Goal: Task Accomplishment & Management: Use online tool/utility

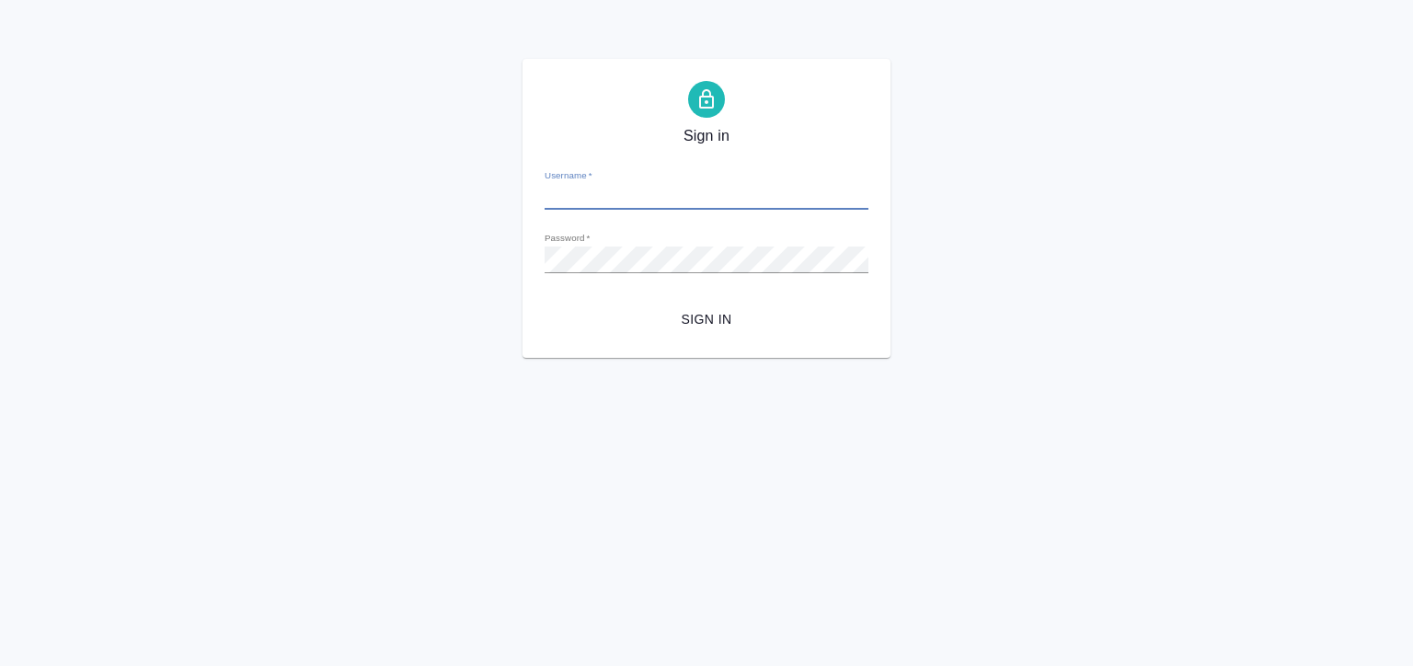
type input "[EMAIL_ADDRESS][DOMAIN_NAME]"
click at [702, 309] on span "Sign in" at bounding box center [706, 319] width 294 height 23
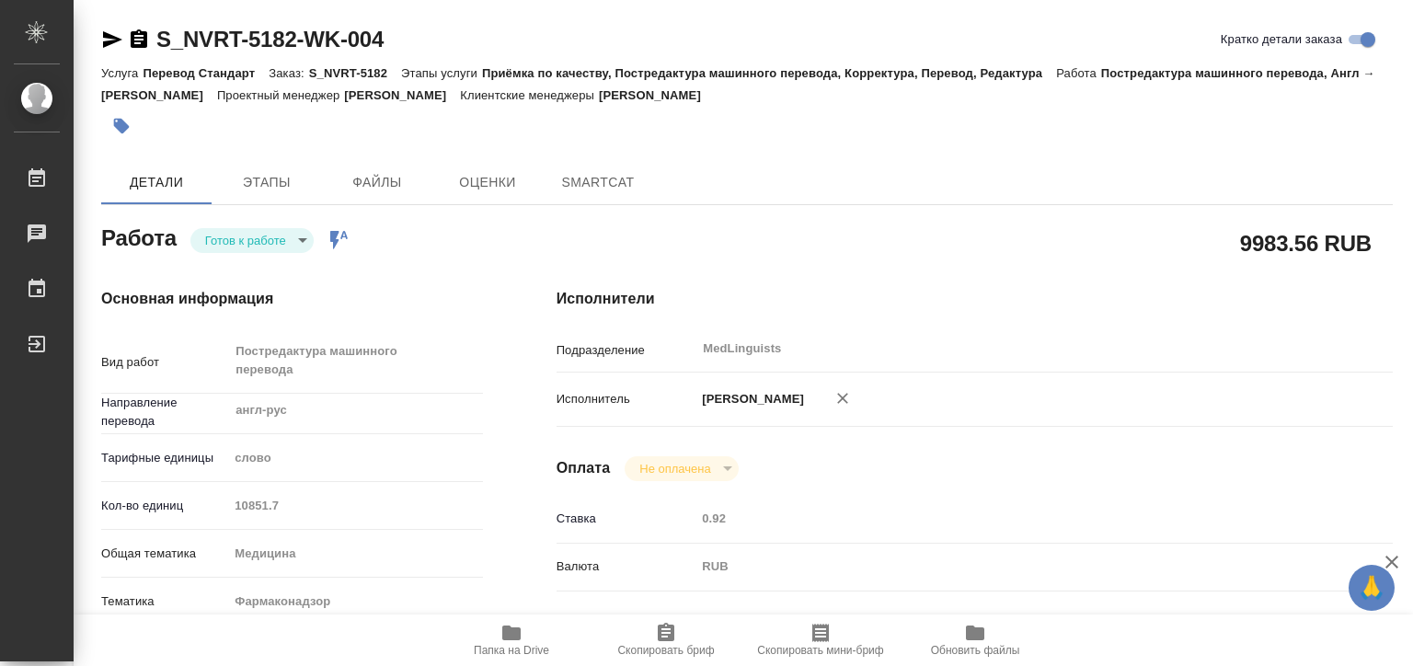
type textarea "x"
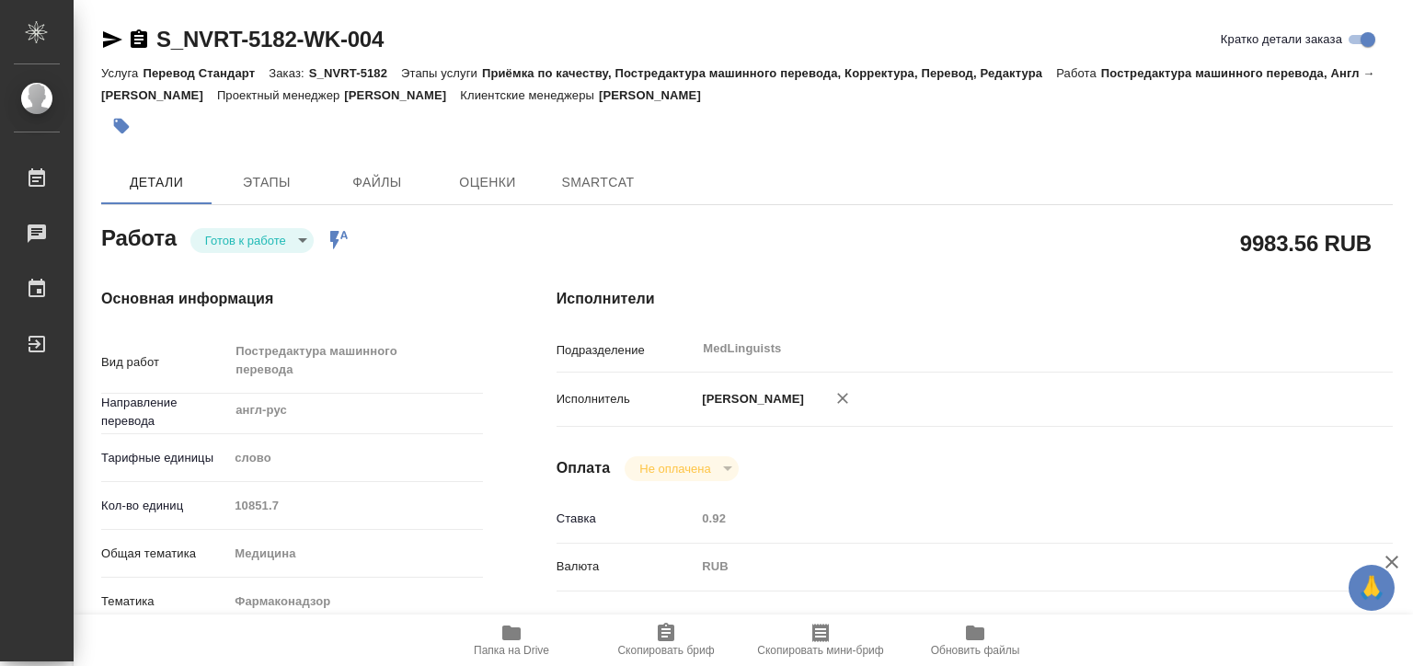
type textarea "x"
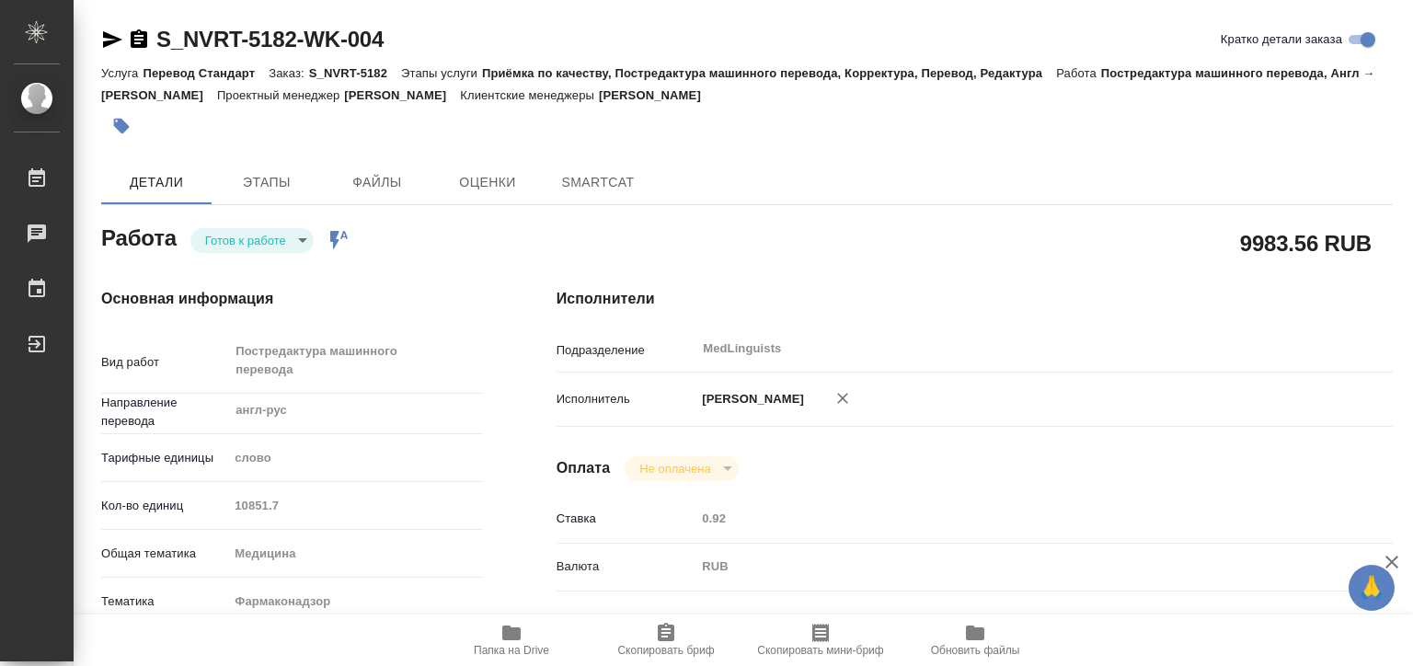
type textarea "x"
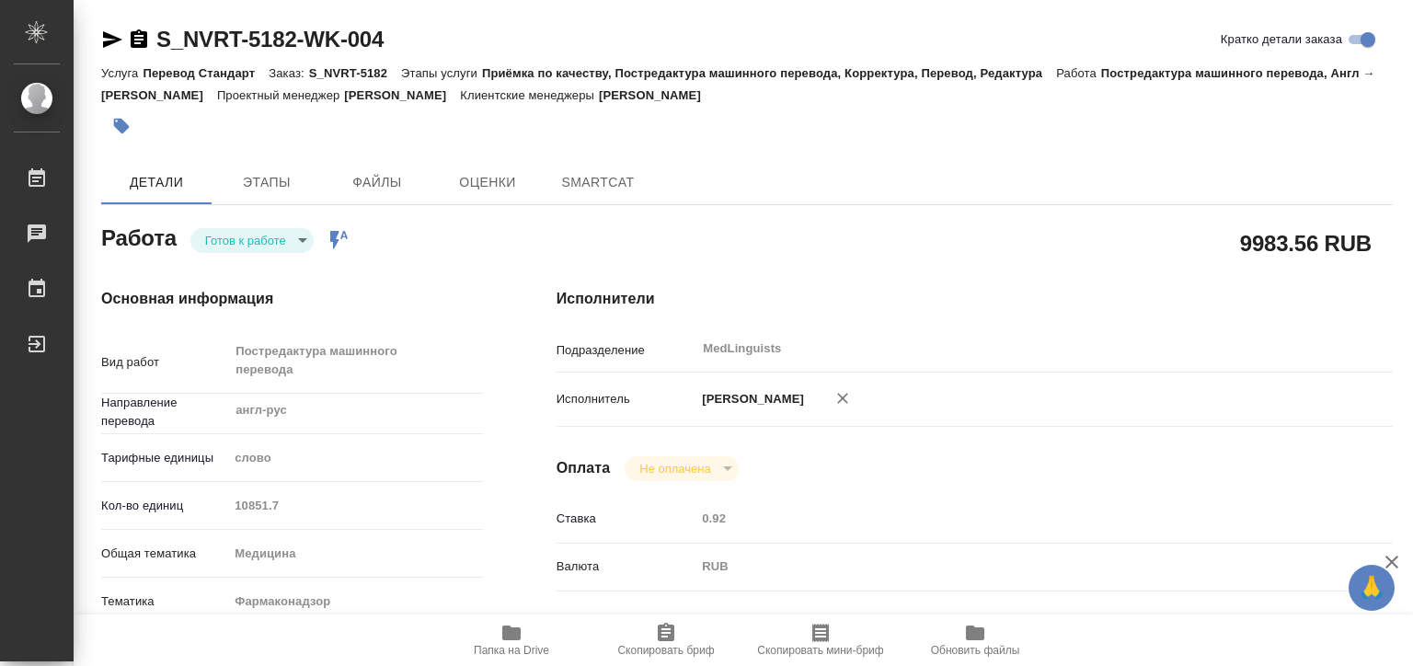
type textarea "x"
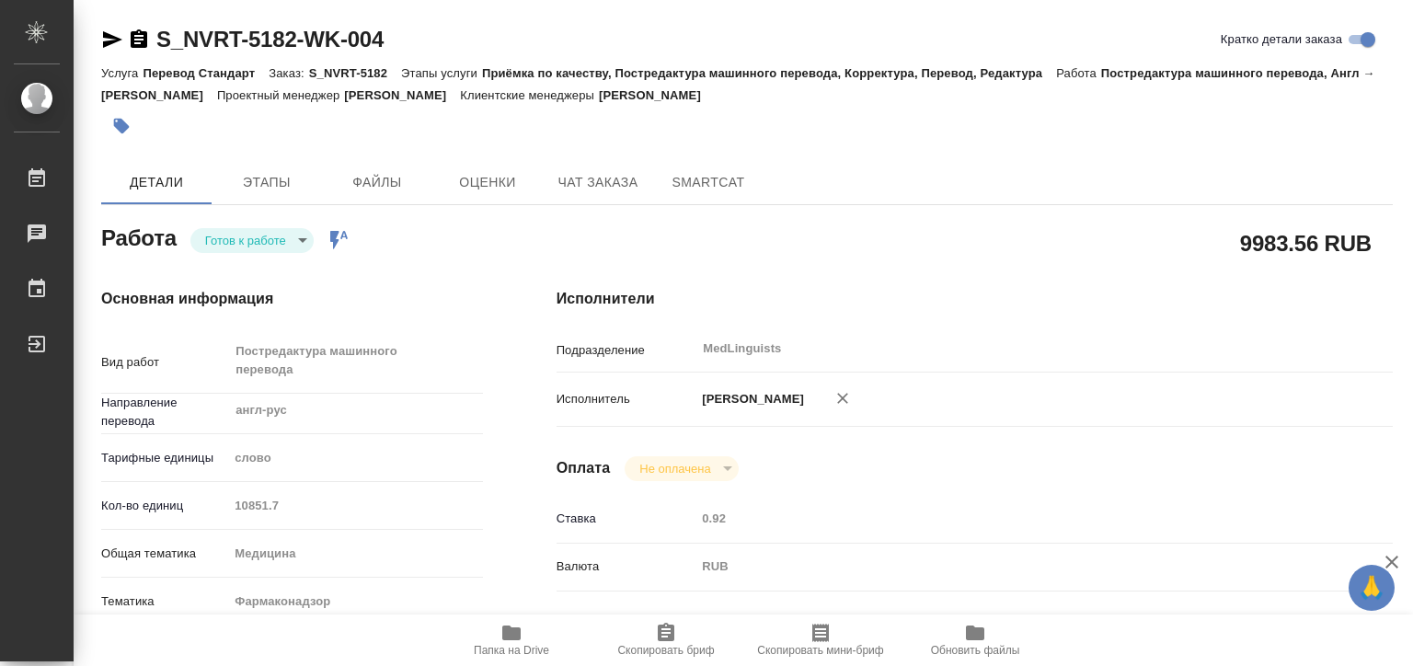
type textarea "x"
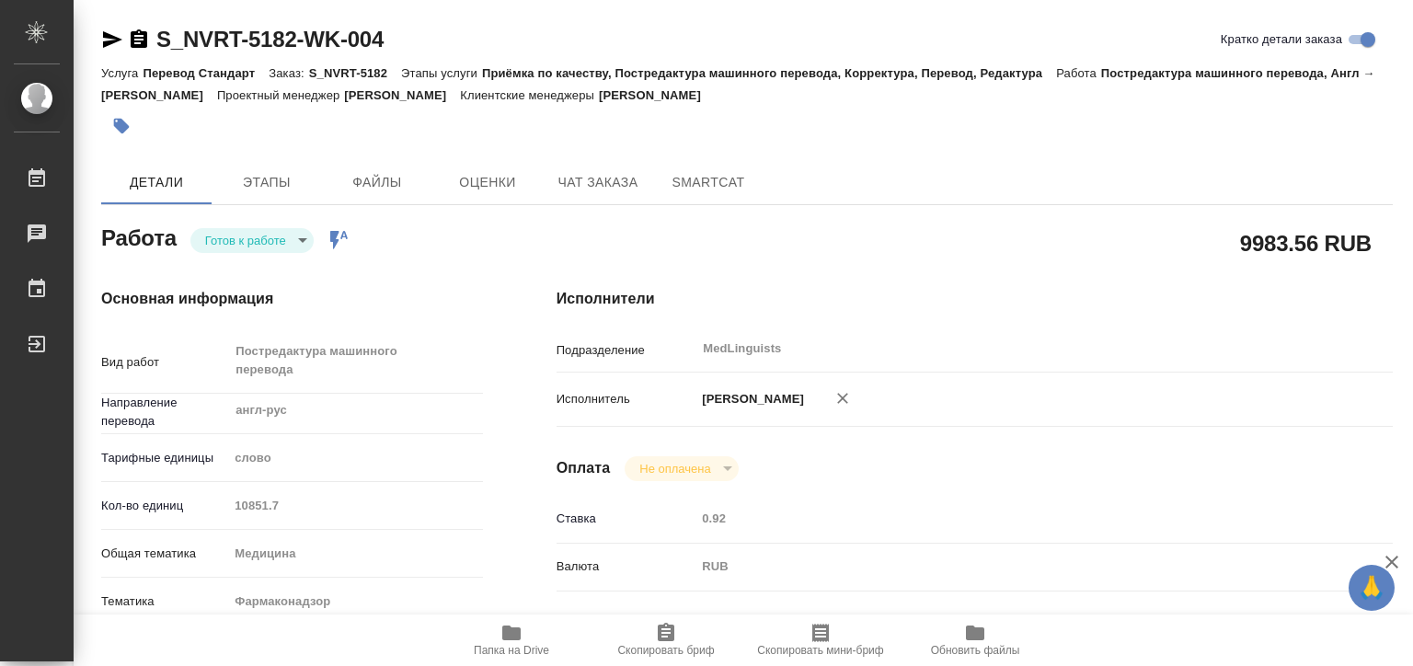
type textarea "x"
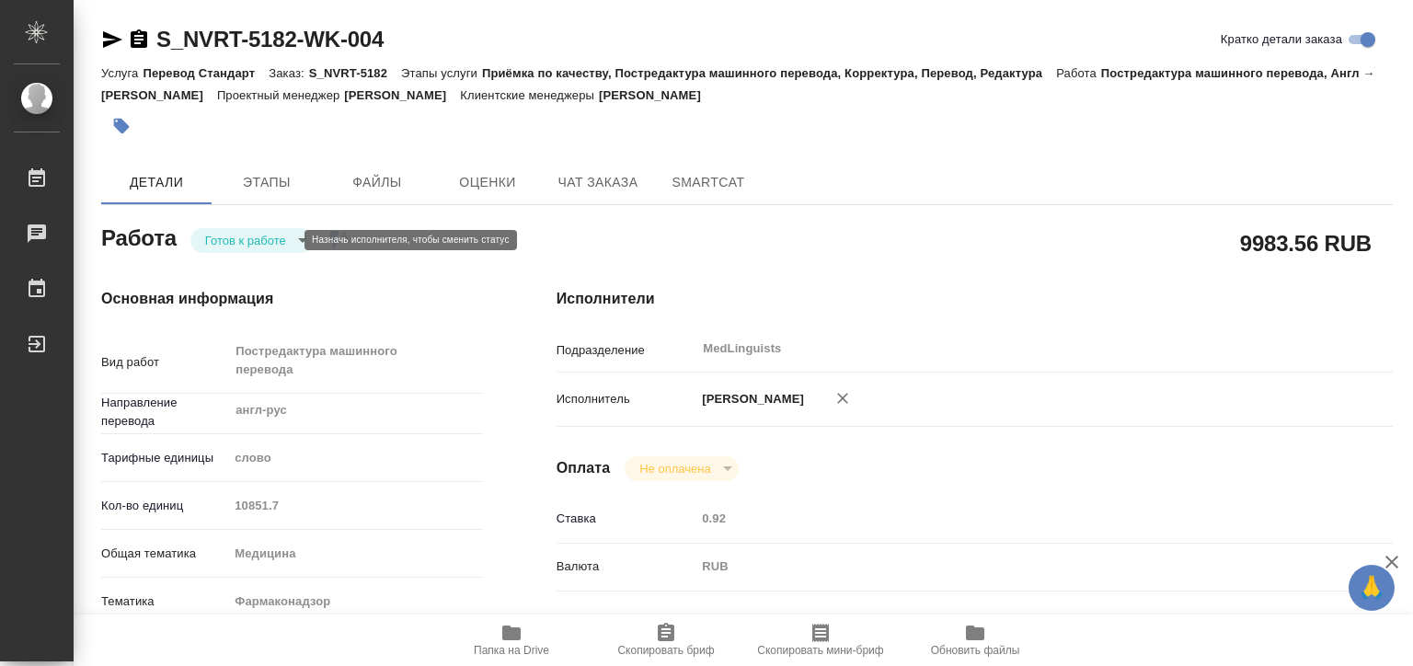
click at [282, 234] on body "🙏 .cls-1 fill:#fff; AWATERA Matveeva Elena Работы Чаты График Выйти S_NVRT-5182…" at bounding box center [706, 333] width 1413 height 666
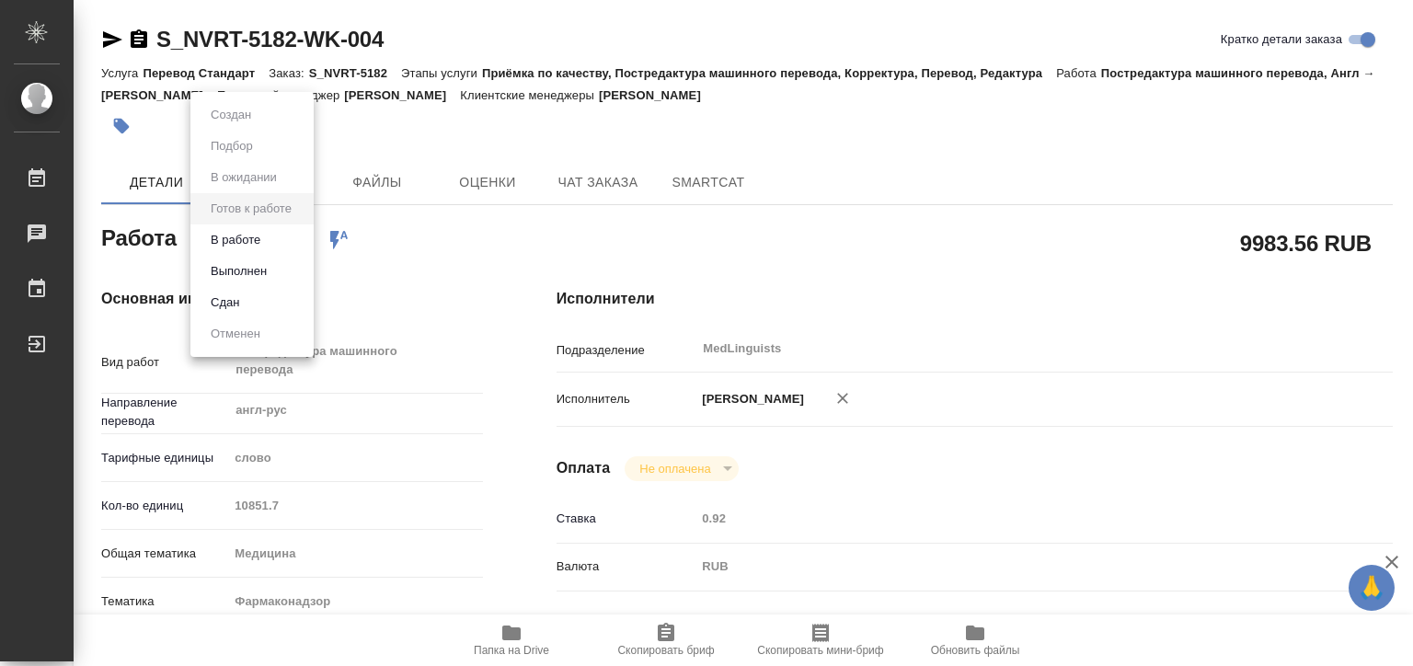
click at [281, 239] on li "В работе" at bounding box center [251, 240] width 123 height 31
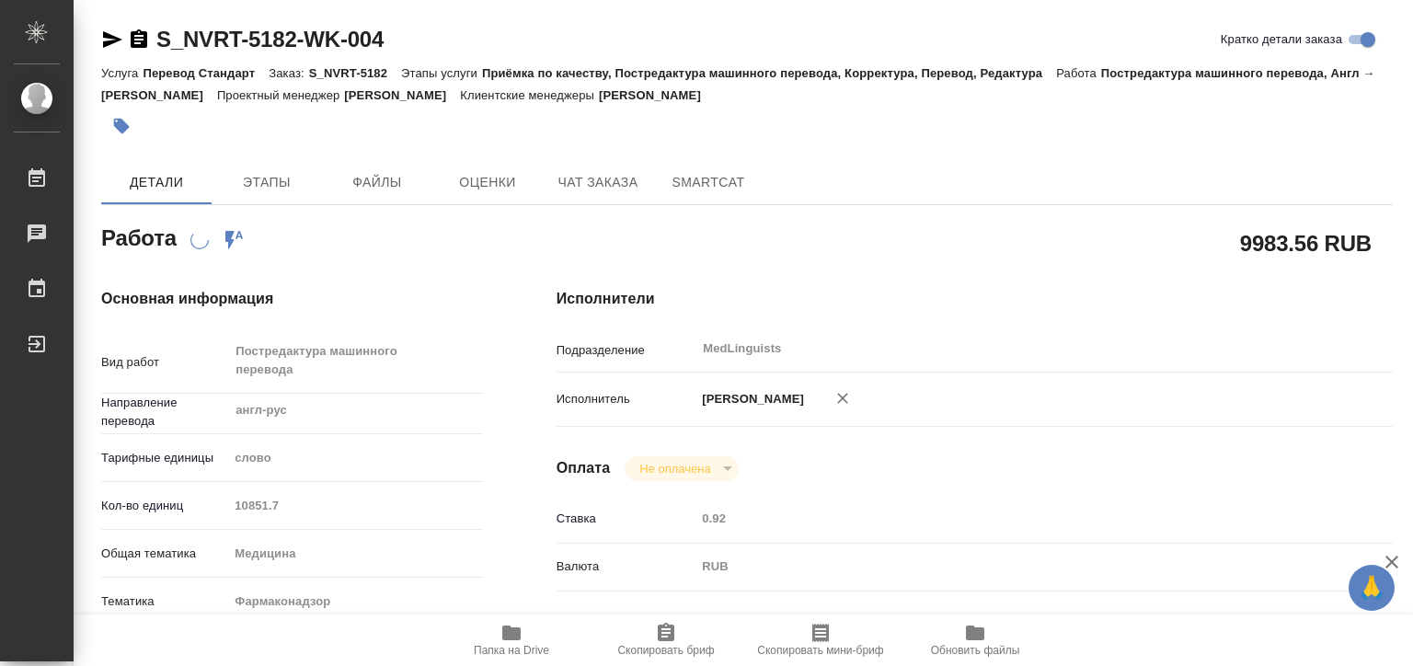
type textarea "x"
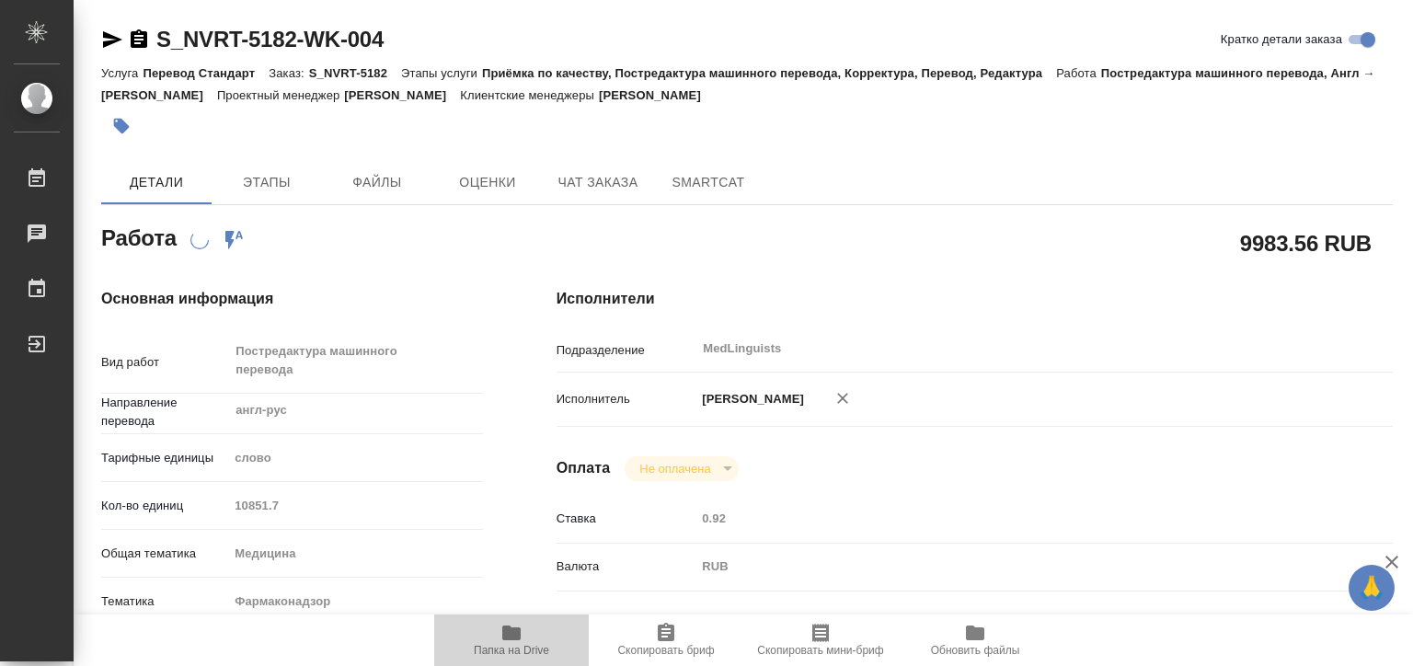
click at [536, 626] on span "Папка на Drive" at bounding box center [511, 639] width 132 height 35
type textarea "x"
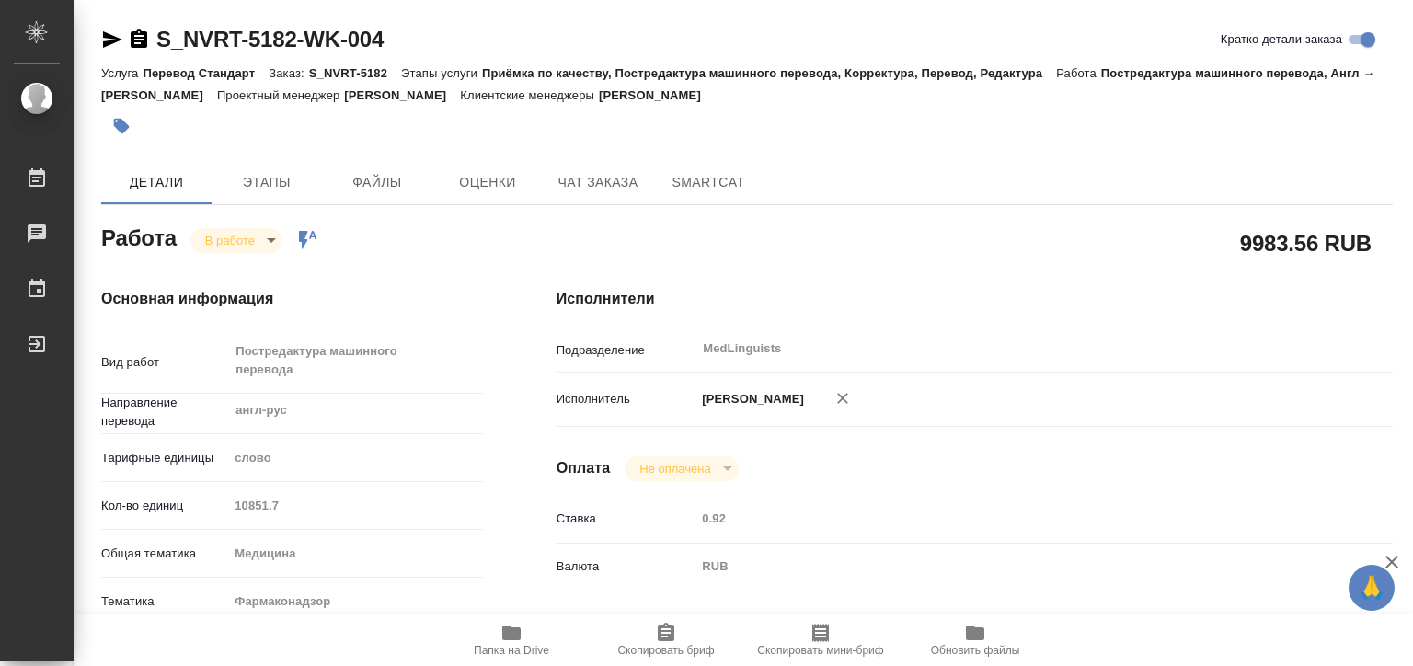
type textarea "x"
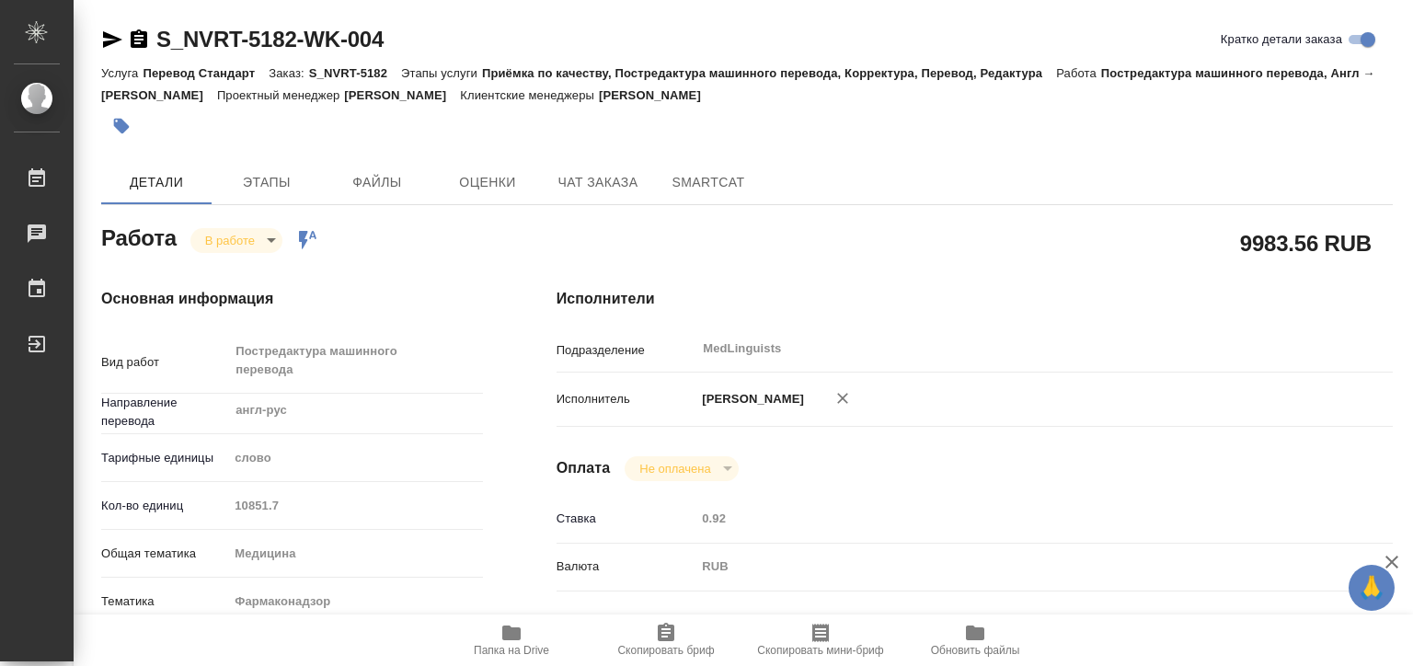
type textarea "x"
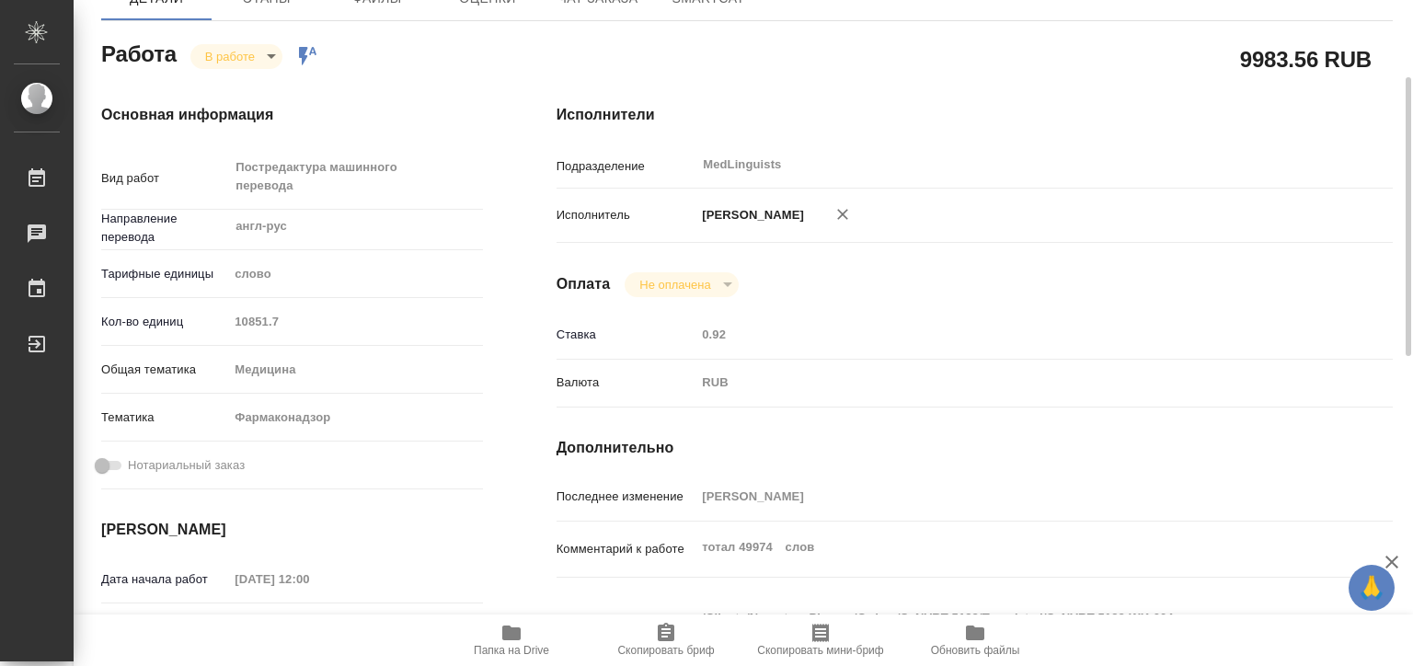
type textarea "x"
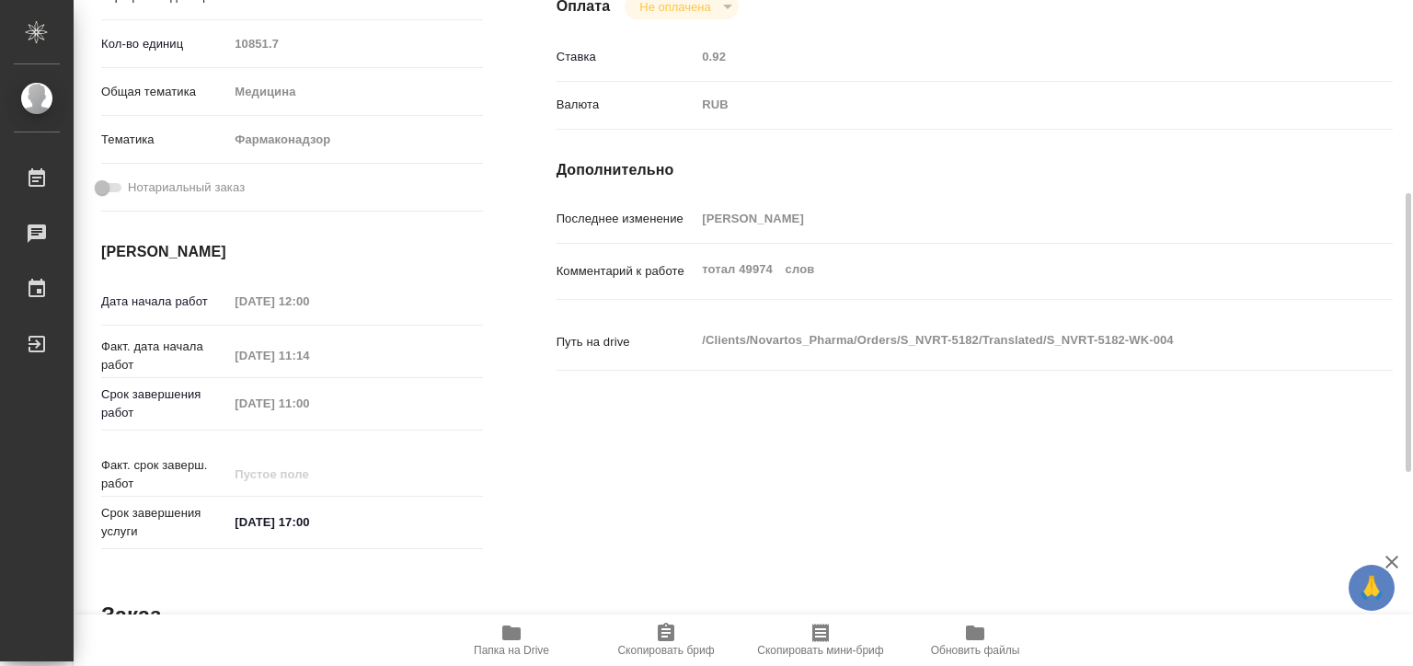
scroll to position [0, 0]
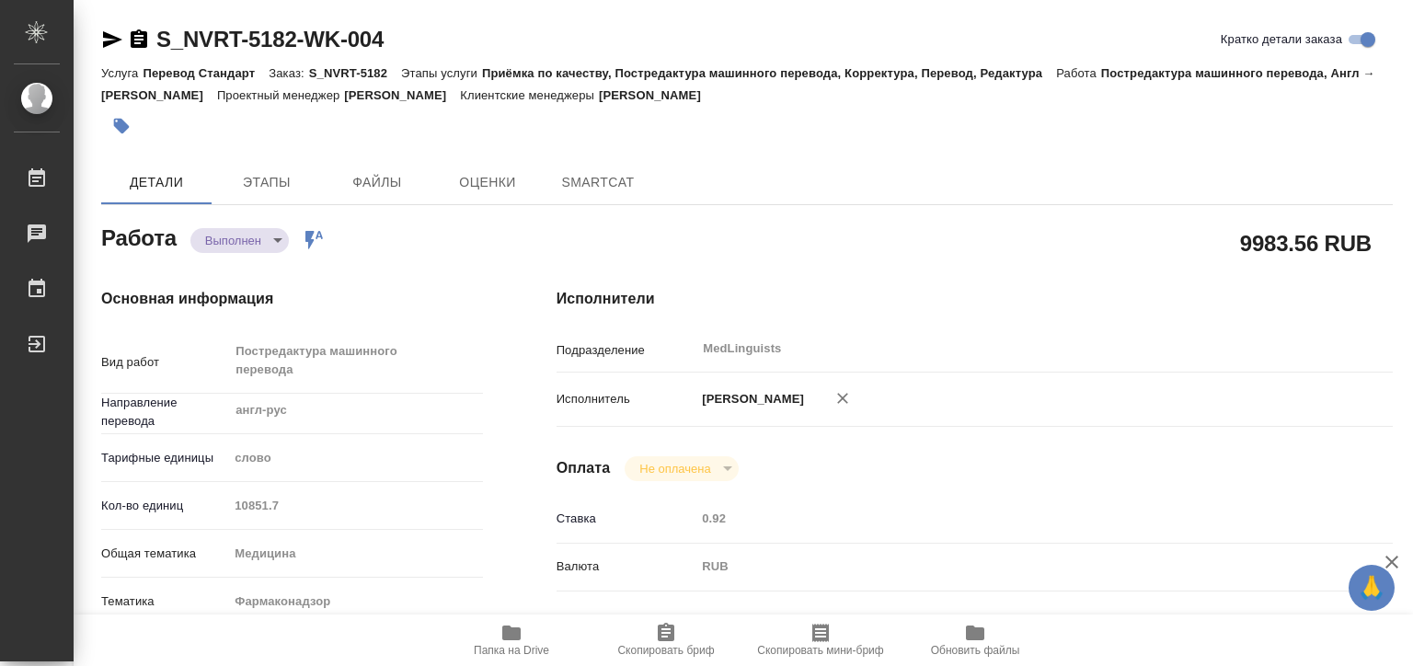
type textarea "x"
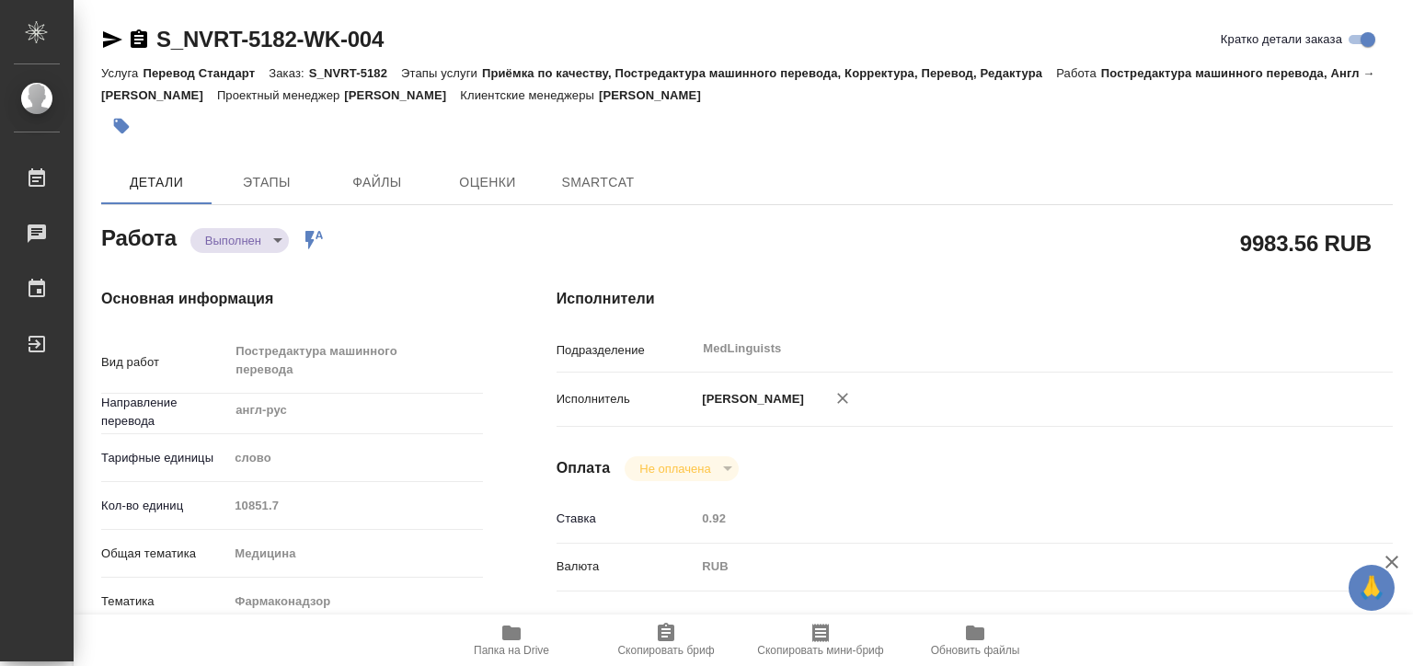
type textarea "x"
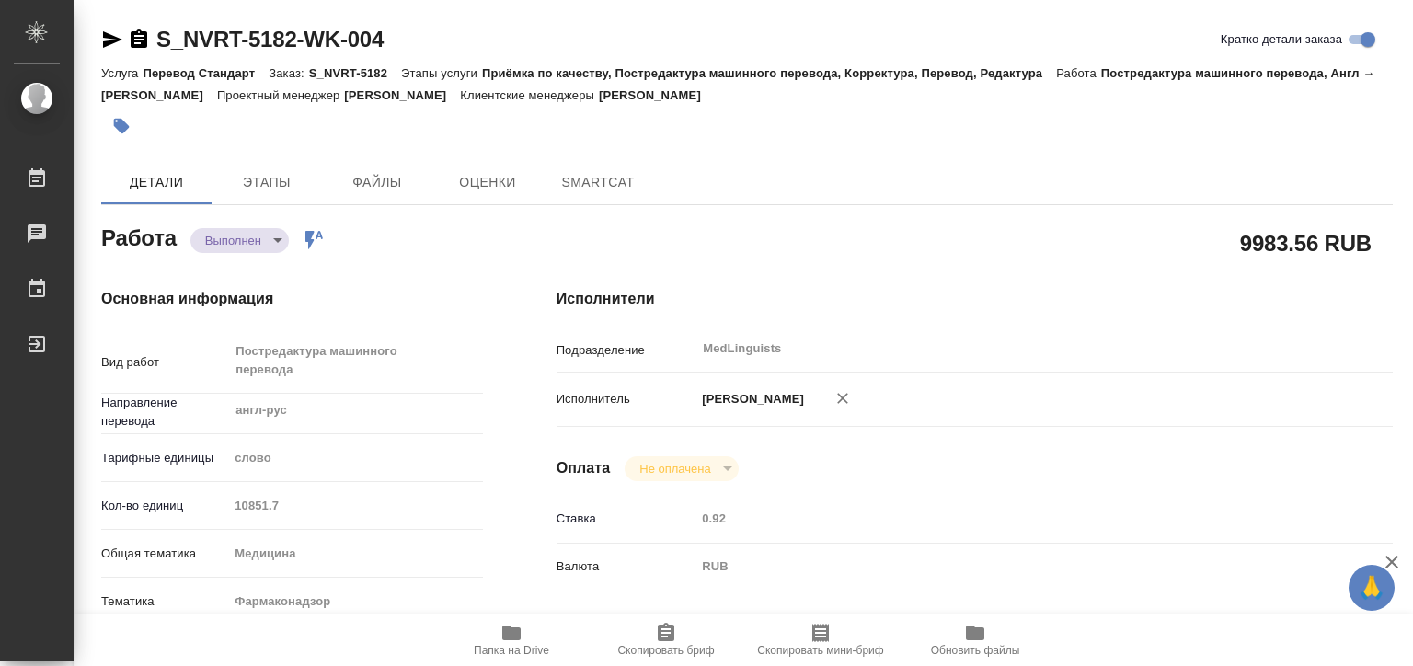
type textarea "x"
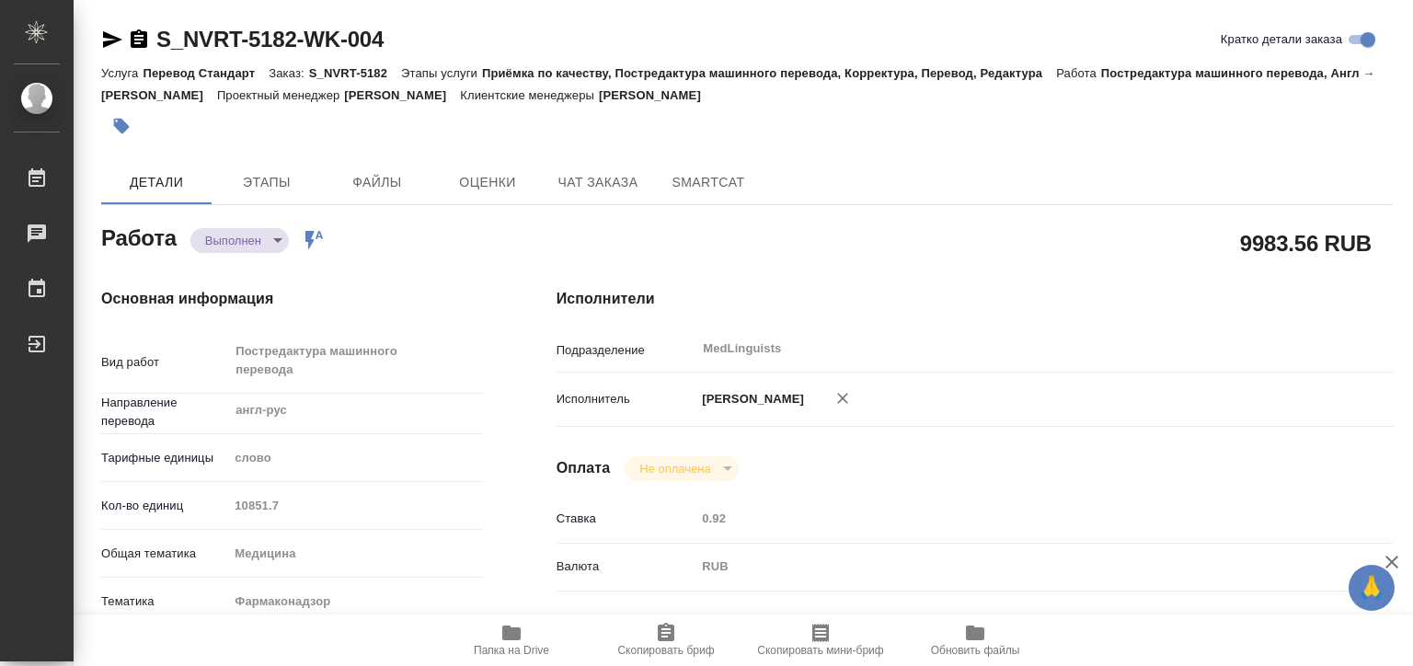
type textarea "x"
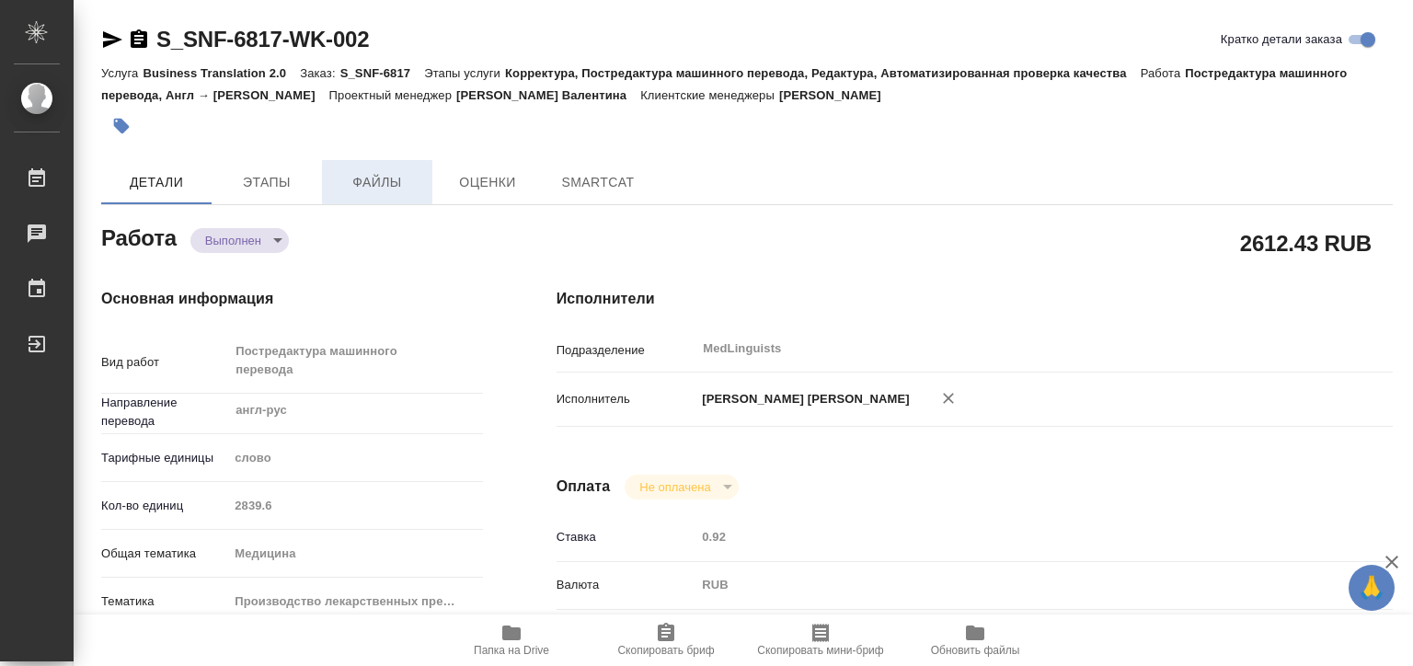
type textarea "x"
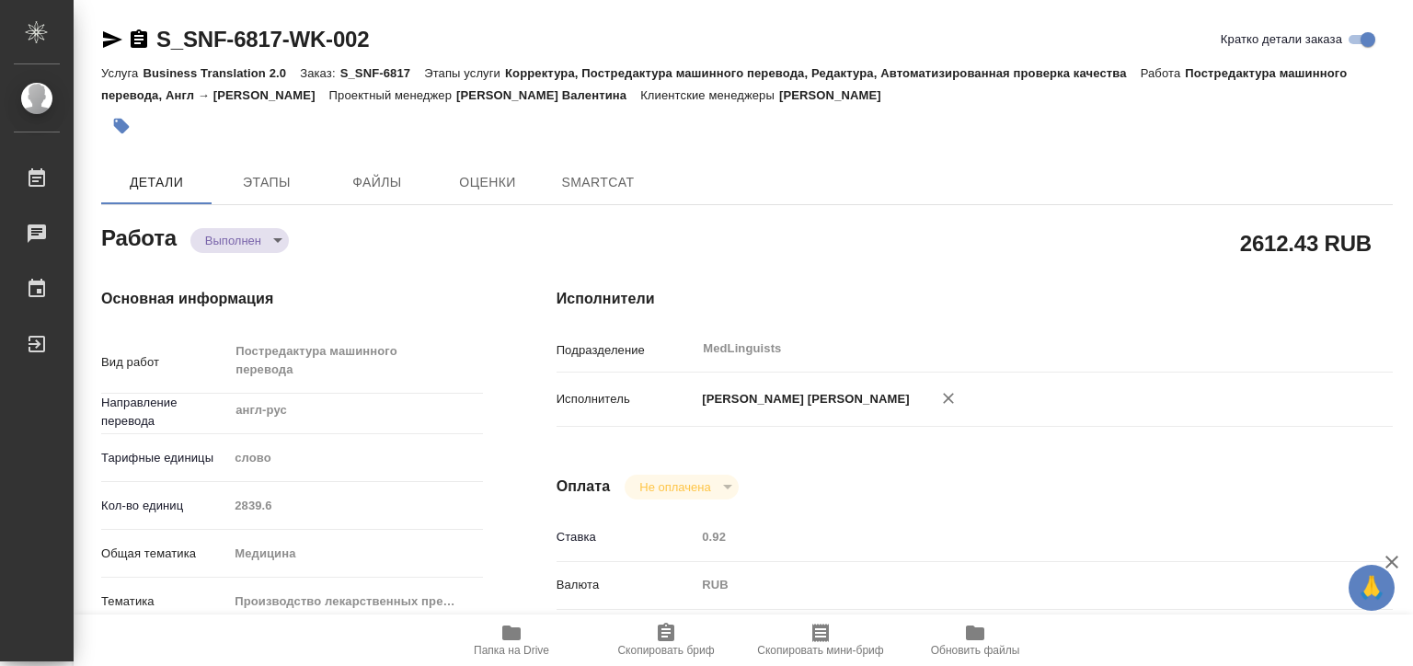
type textarea "x"
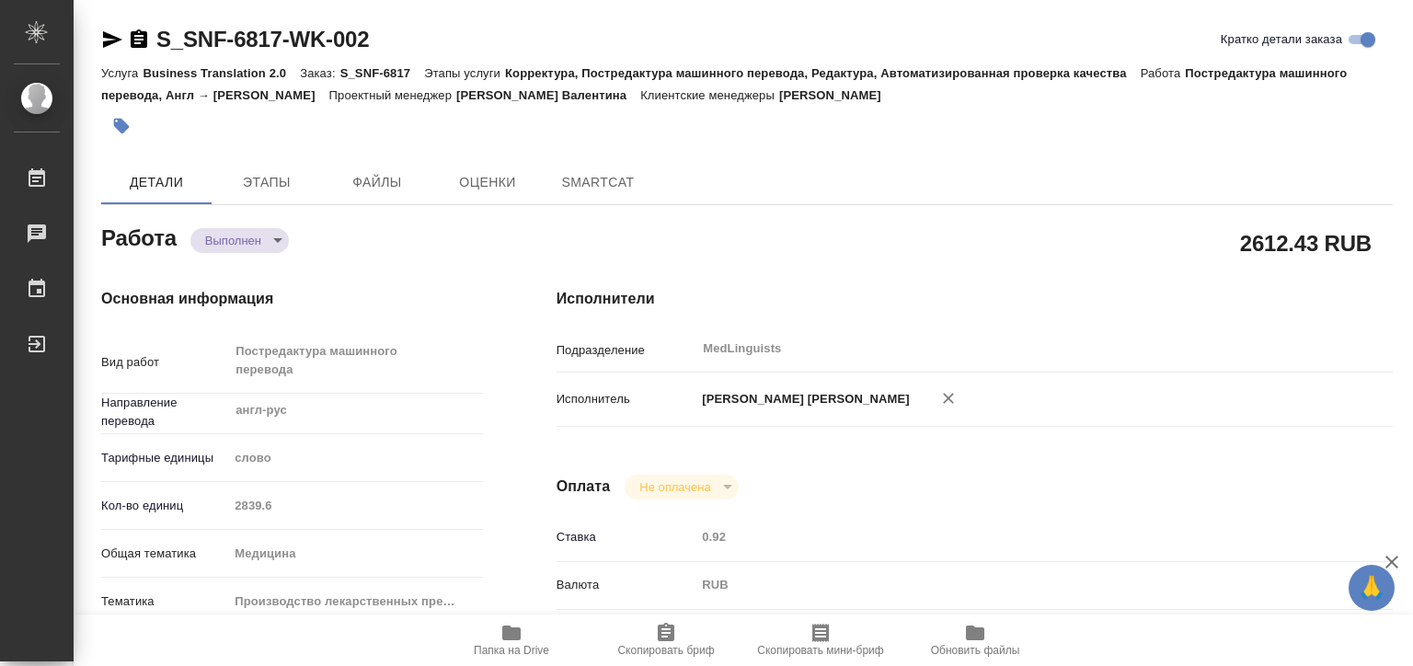
type textarea "x"
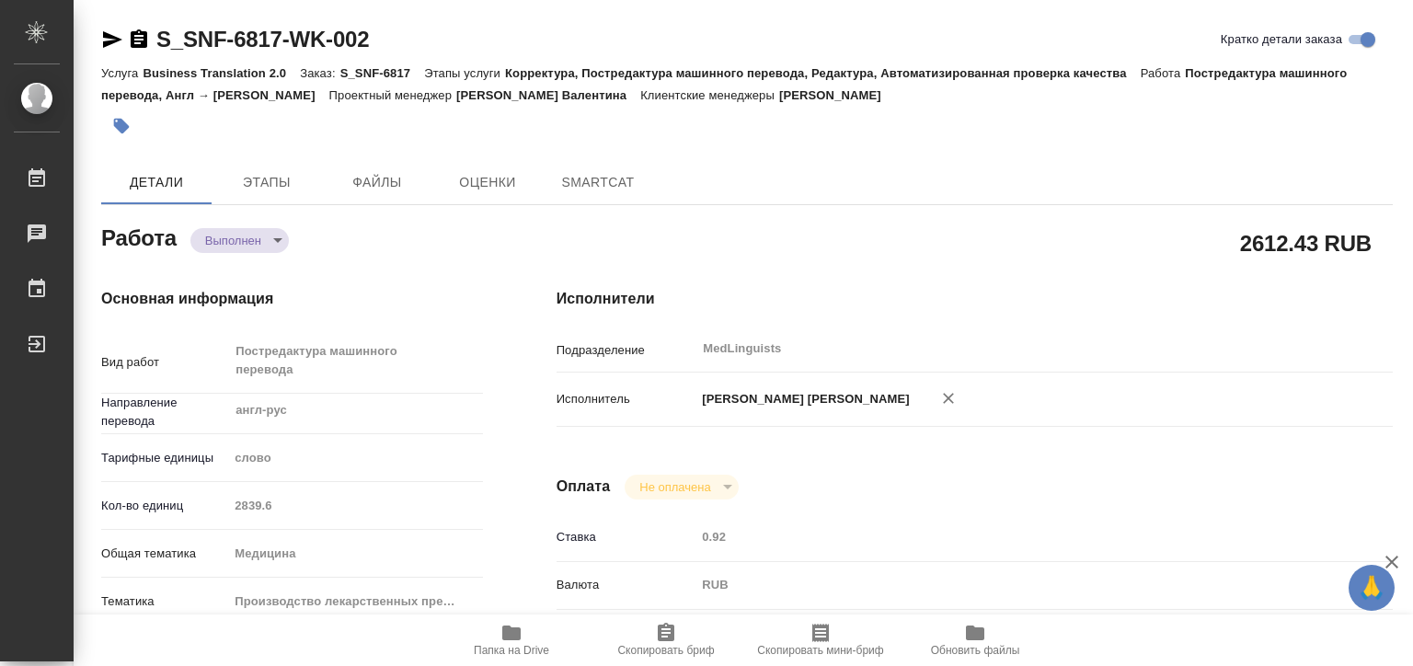
type textarea "x"
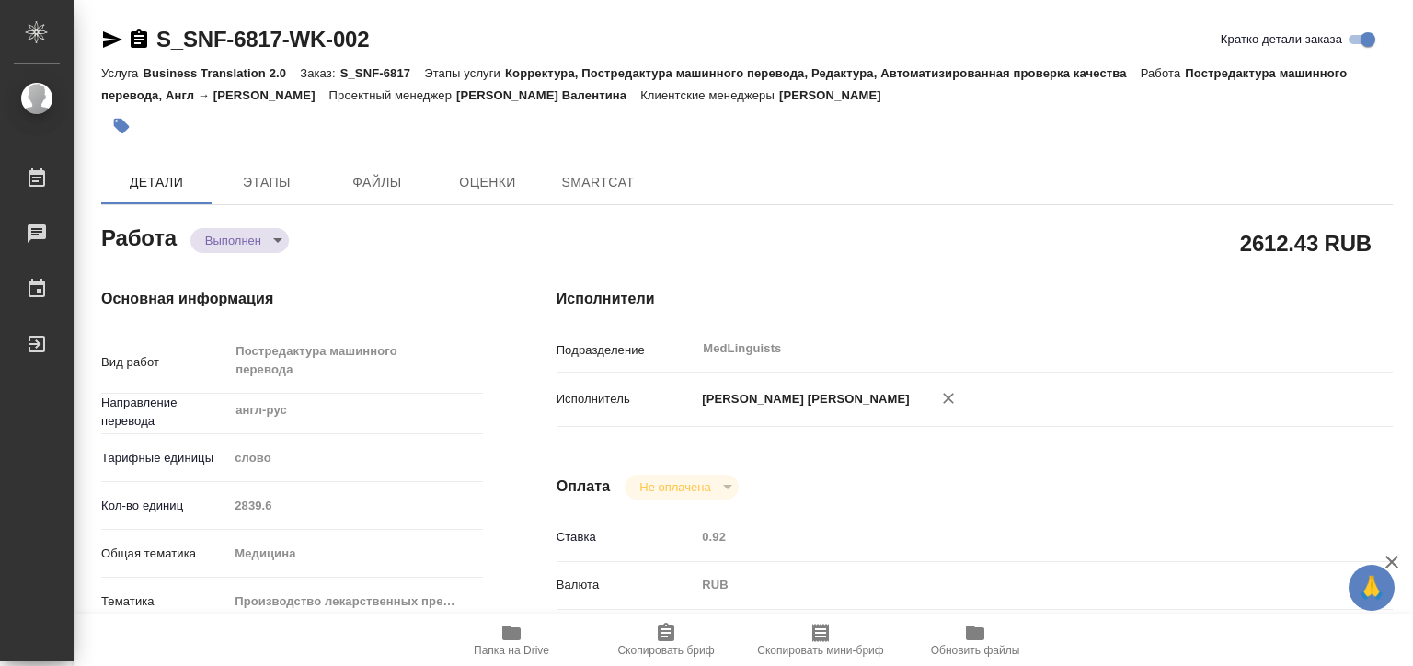
type textarea "x"
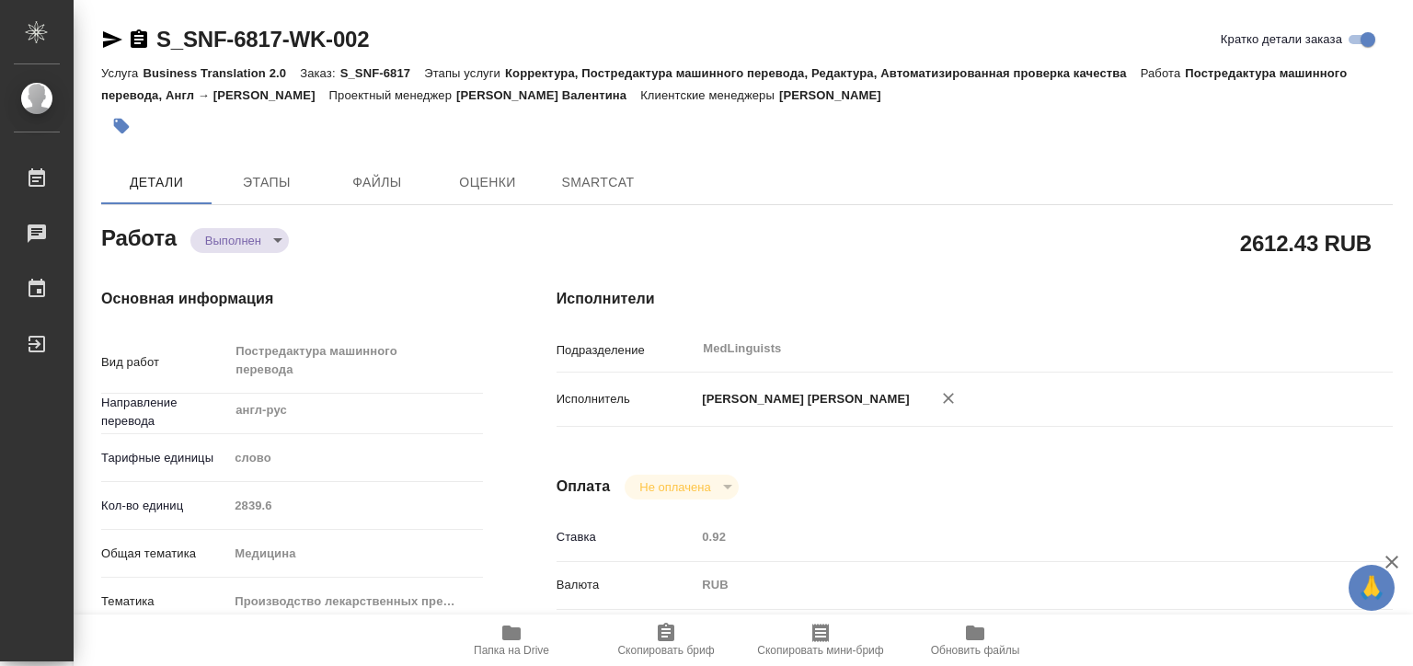
type textarea "x"
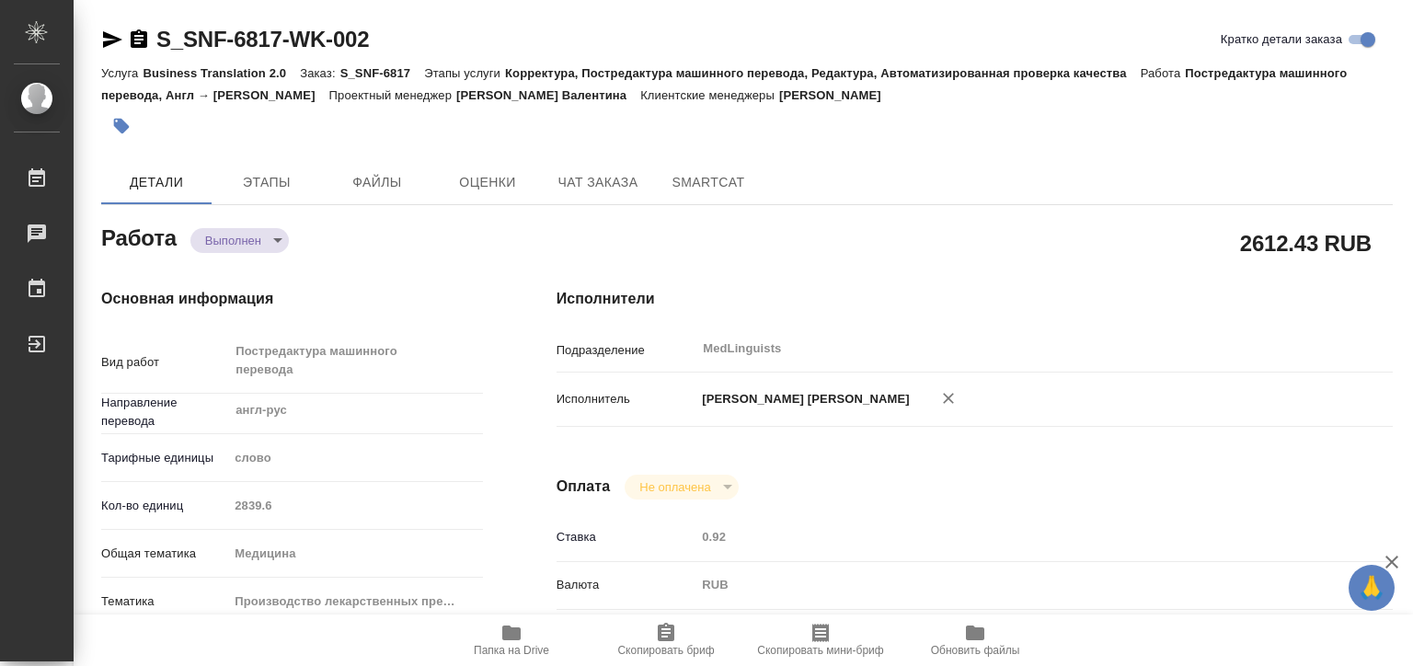
type textarea "x"
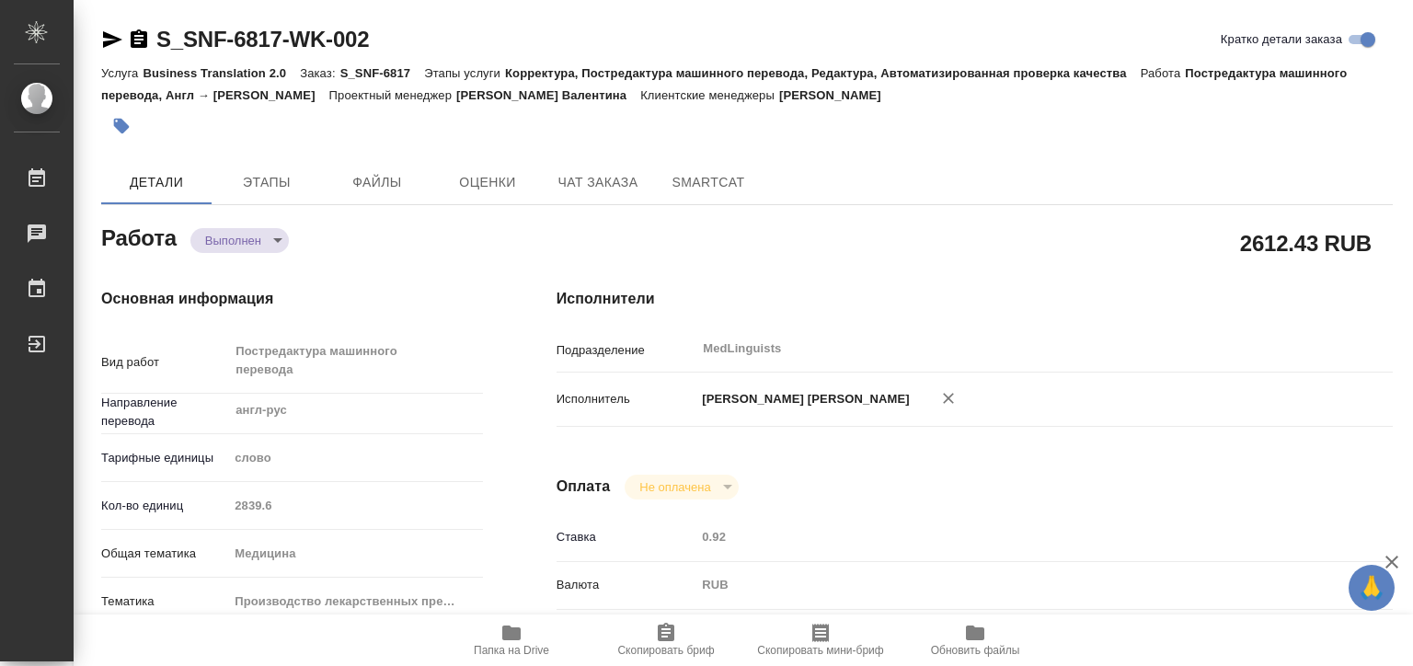
type textarea "x"
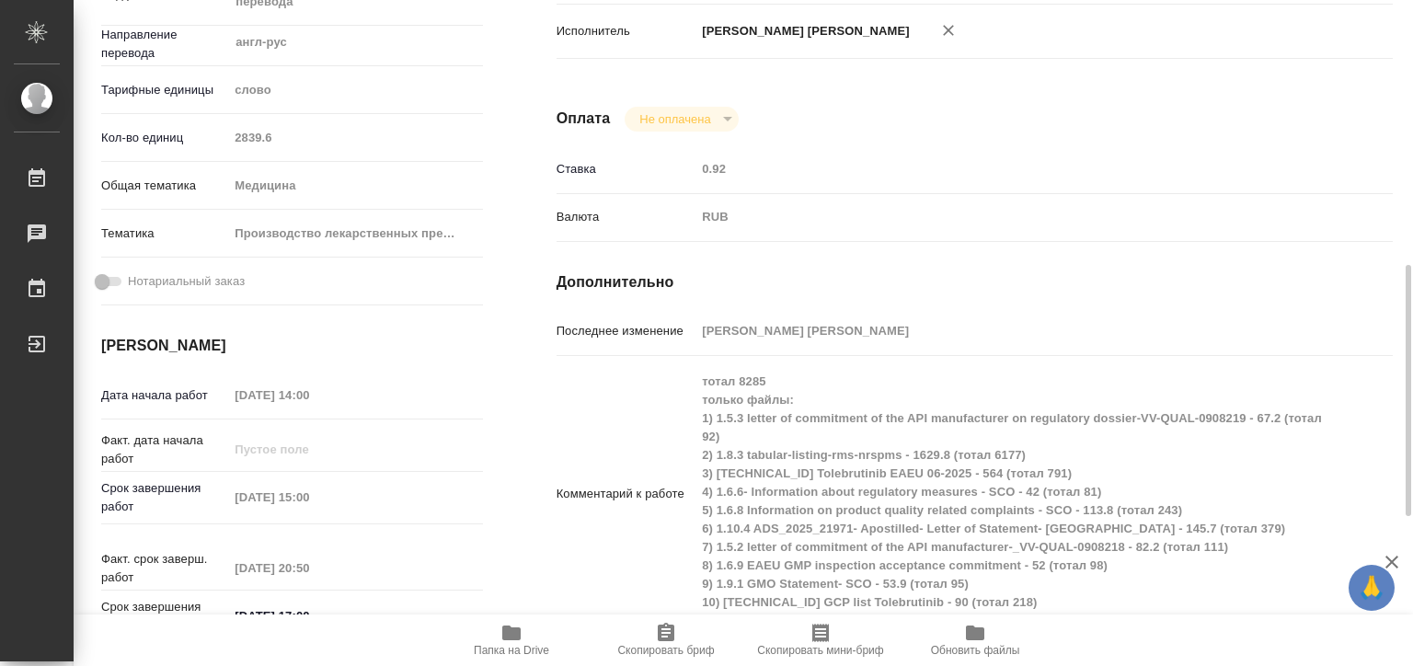
scroll to position [460, 0]
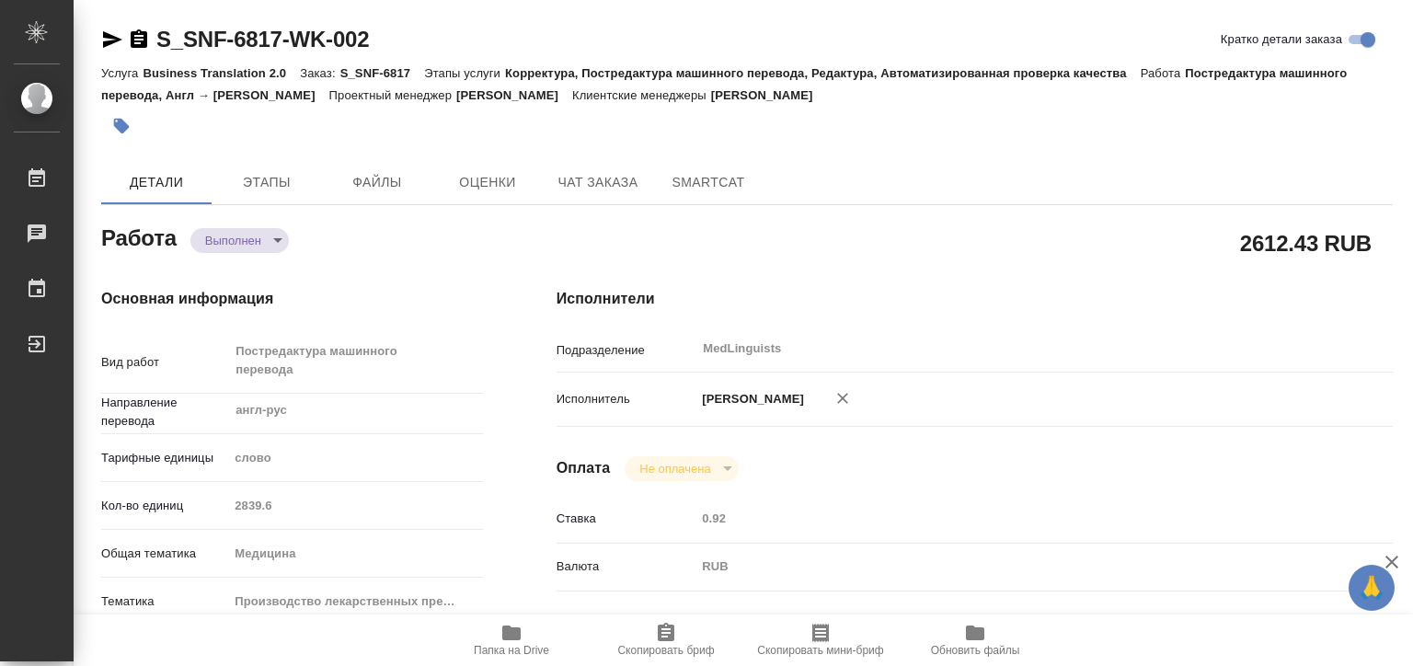
type textarea "x"
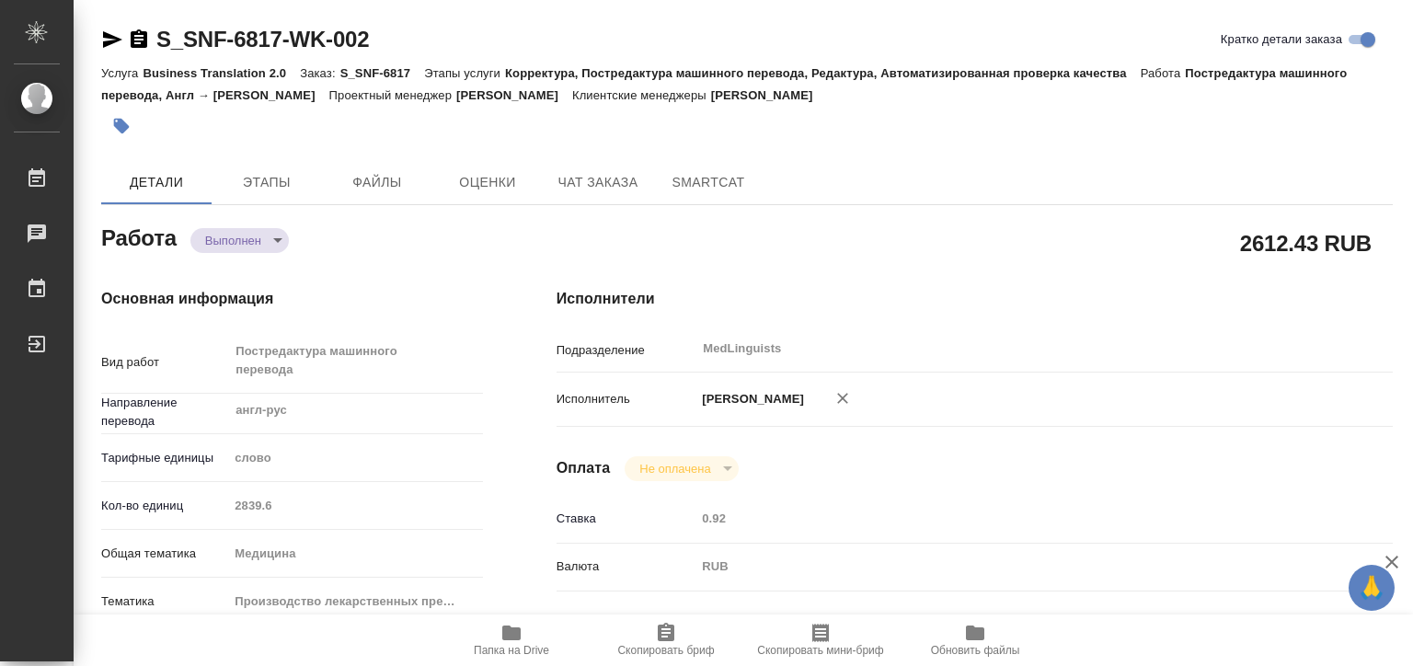
type textarea "x"
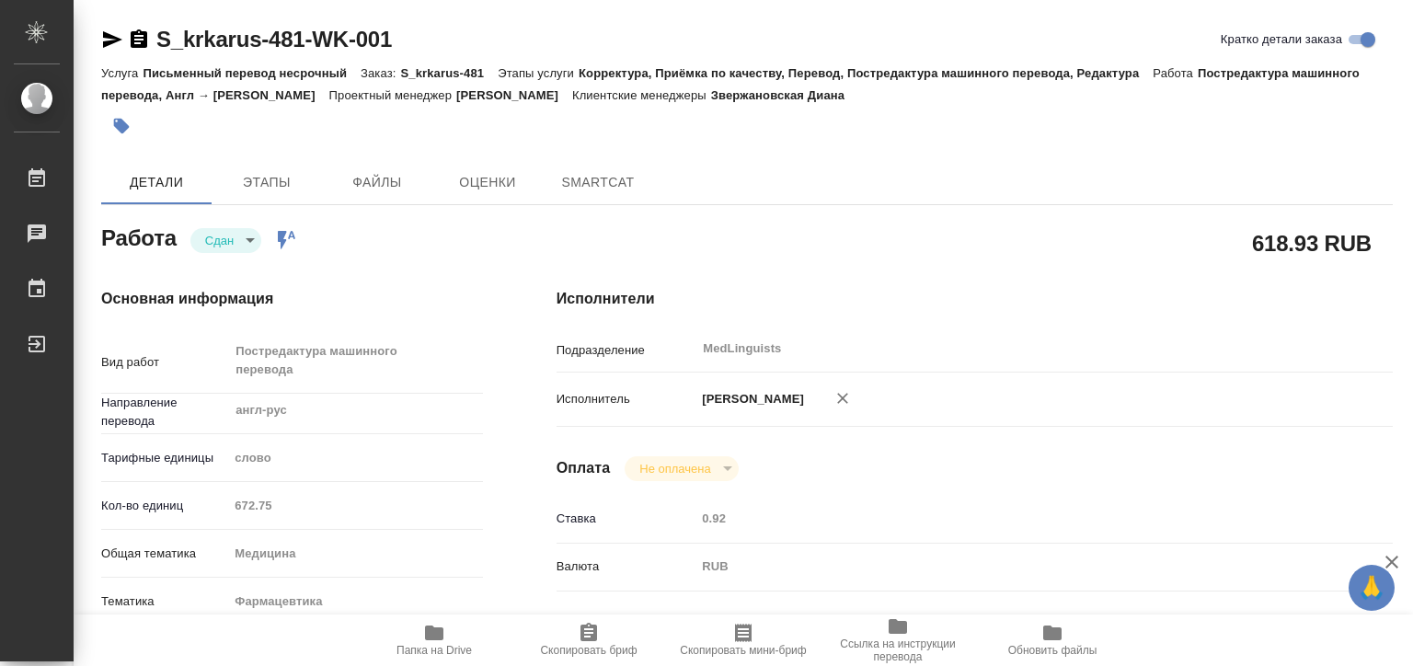
type textarea "x"
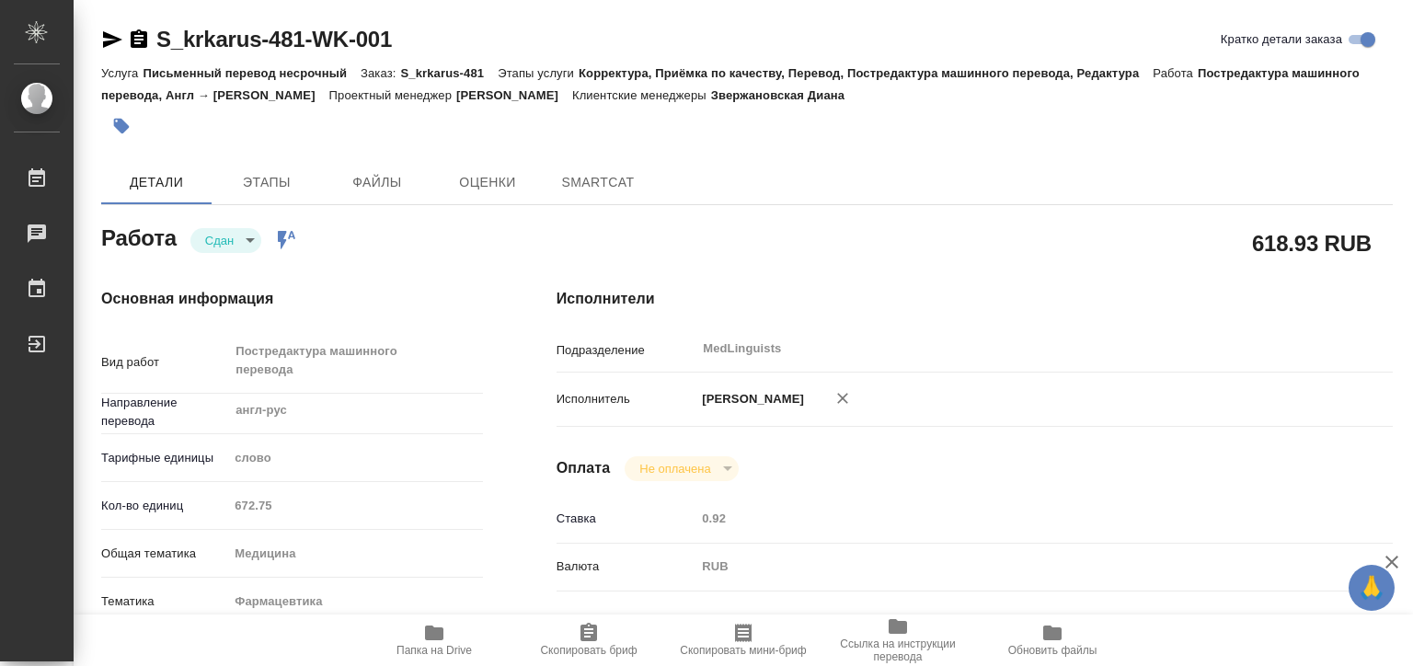
type textarea "x"
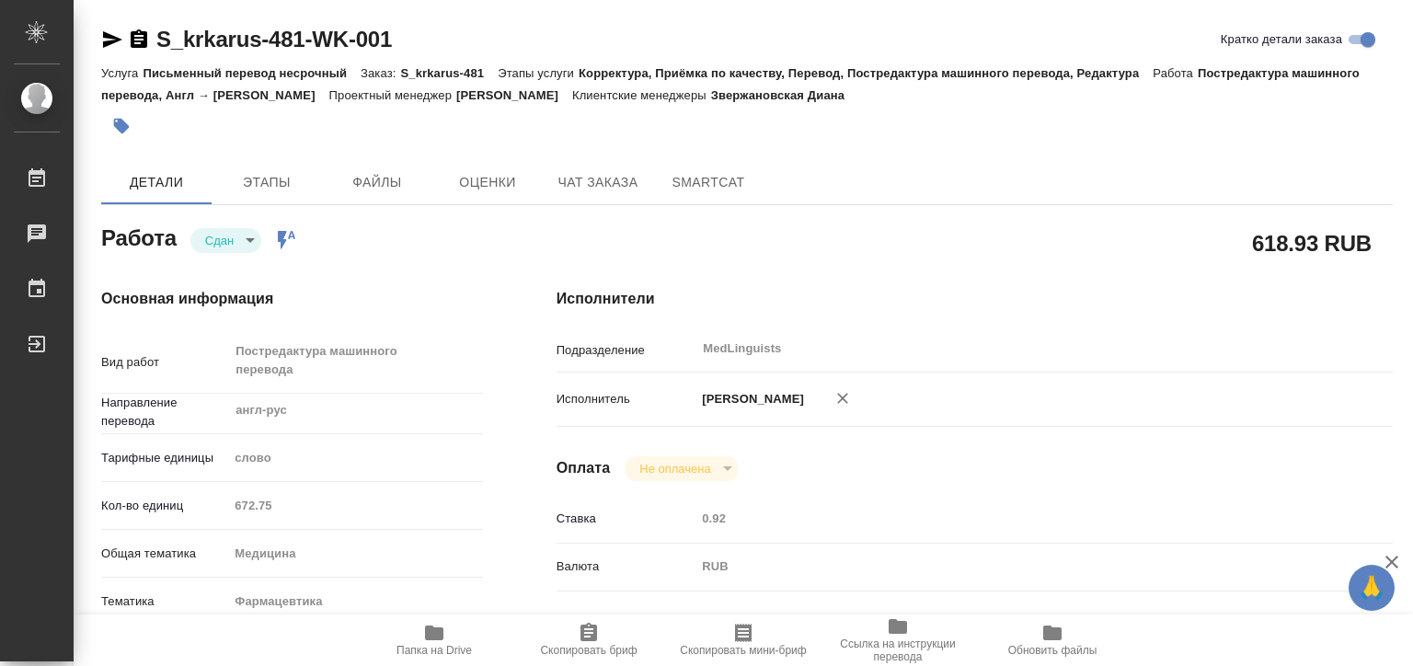
type textarea "x"
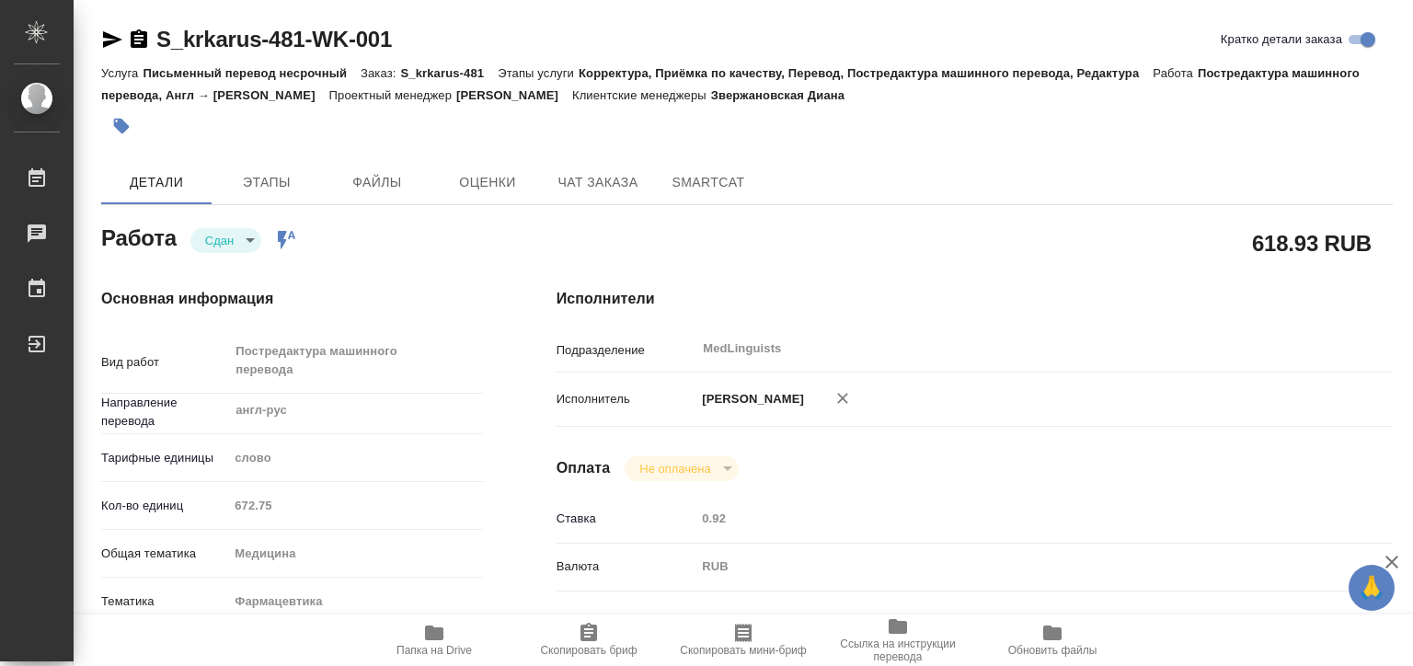
type textarea "x"
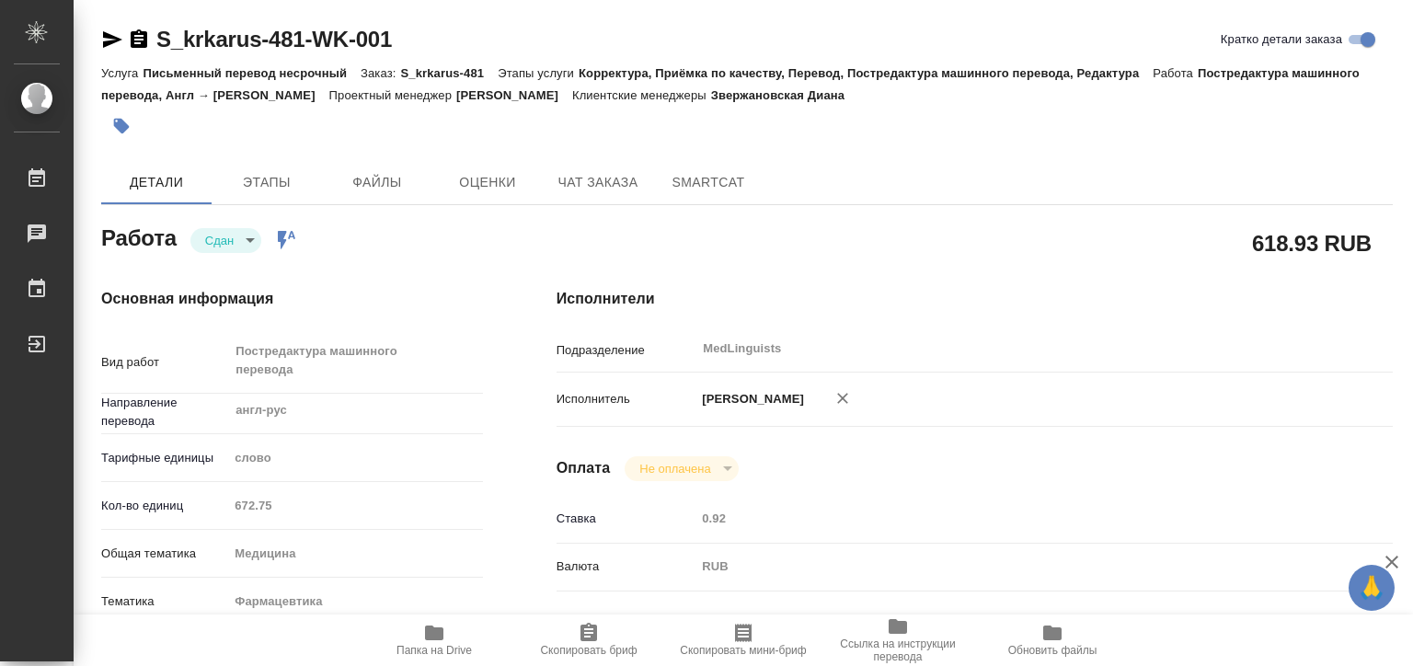
type textarea "x"
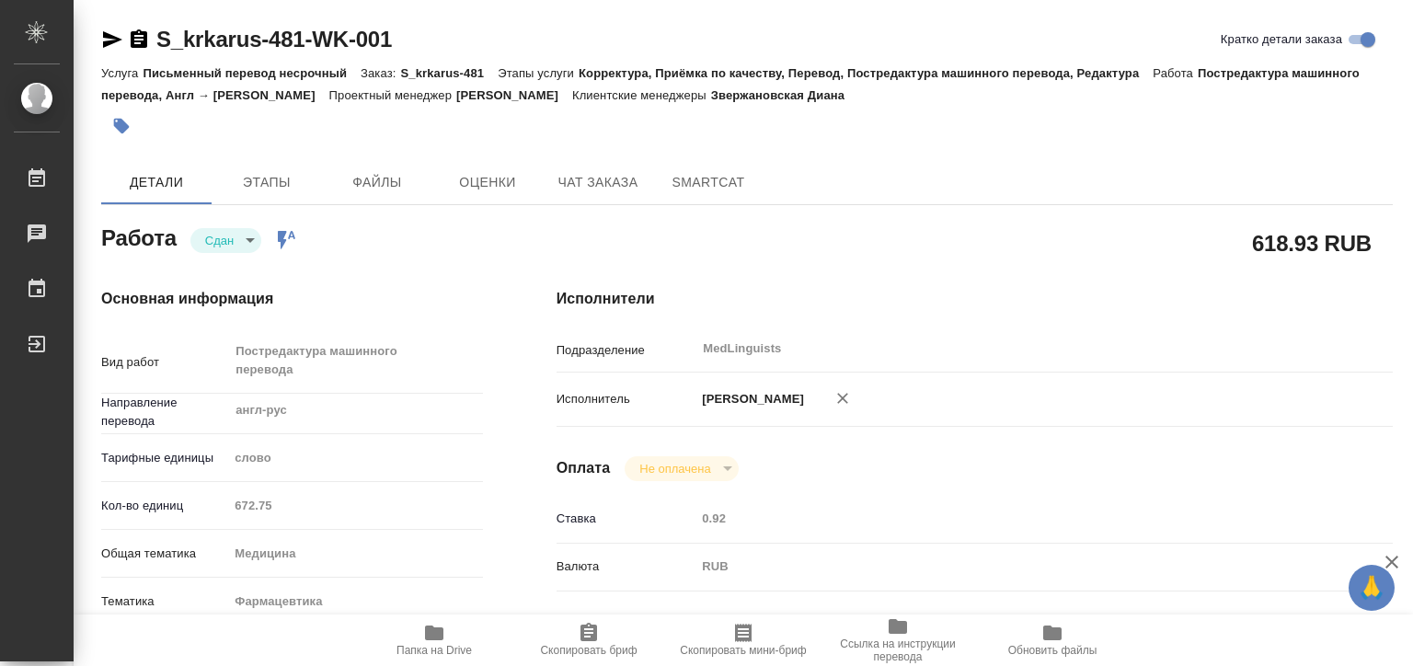
type textarea "x"
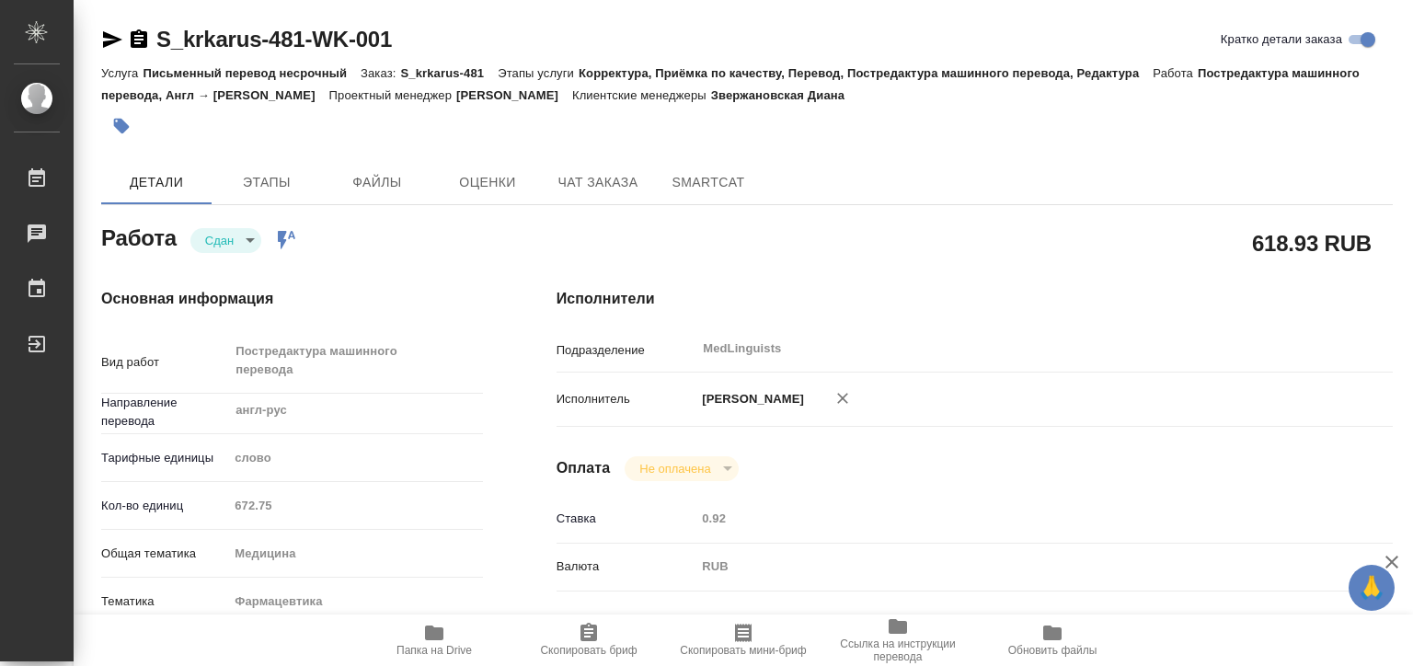
type textarea "x"
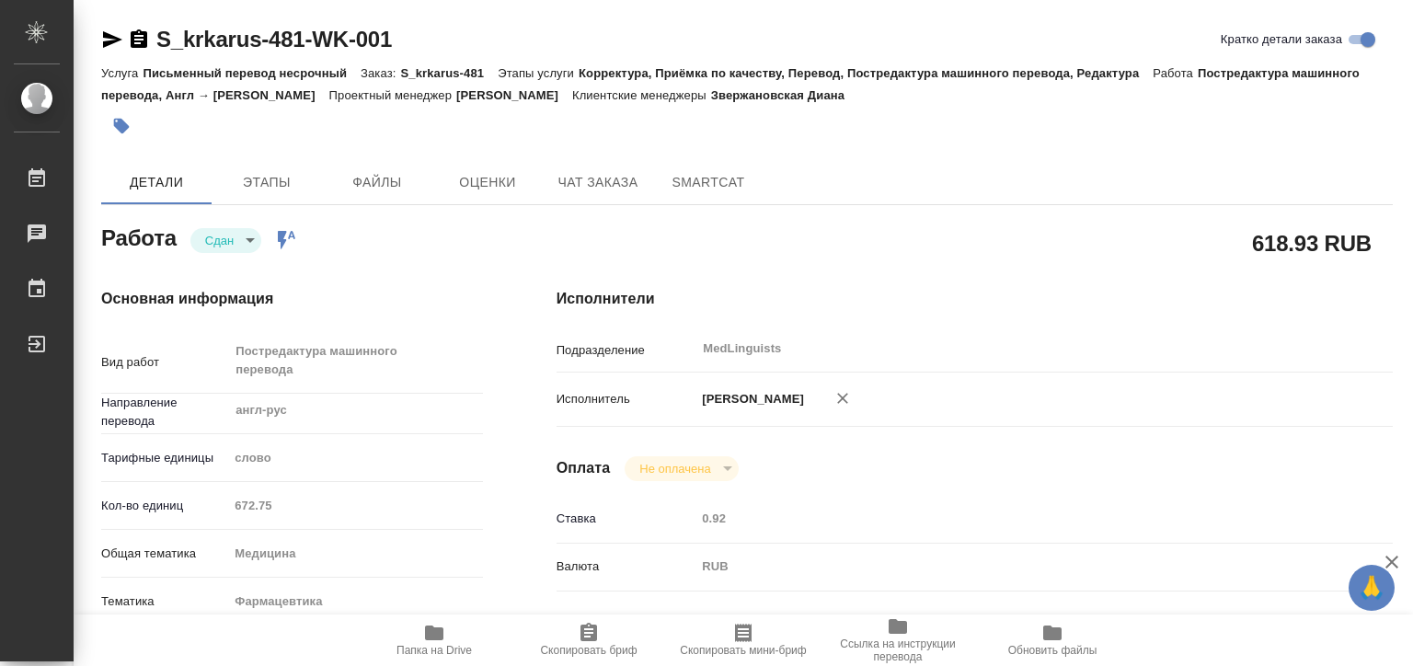
scroll to position [92, 0]
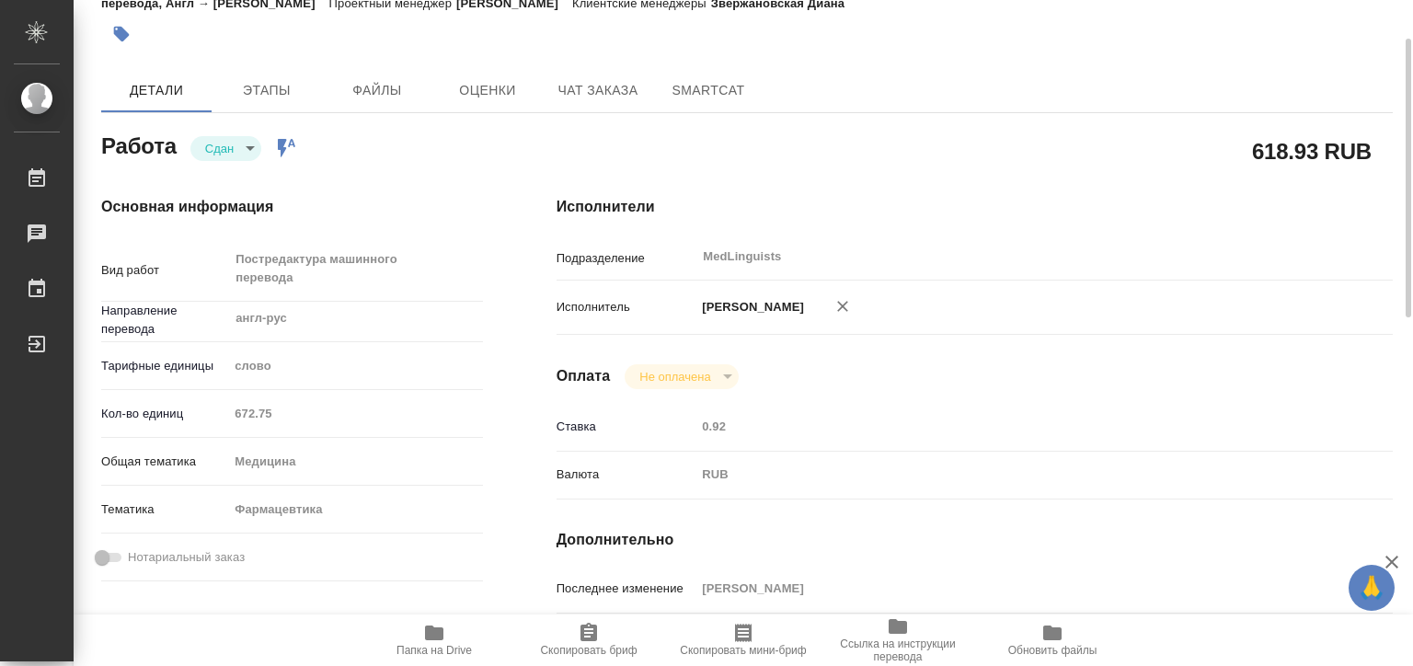
click at [199, 406] on div "Кол-во единиц 672.75" at bounding box center [292, 413] width 382 height 32
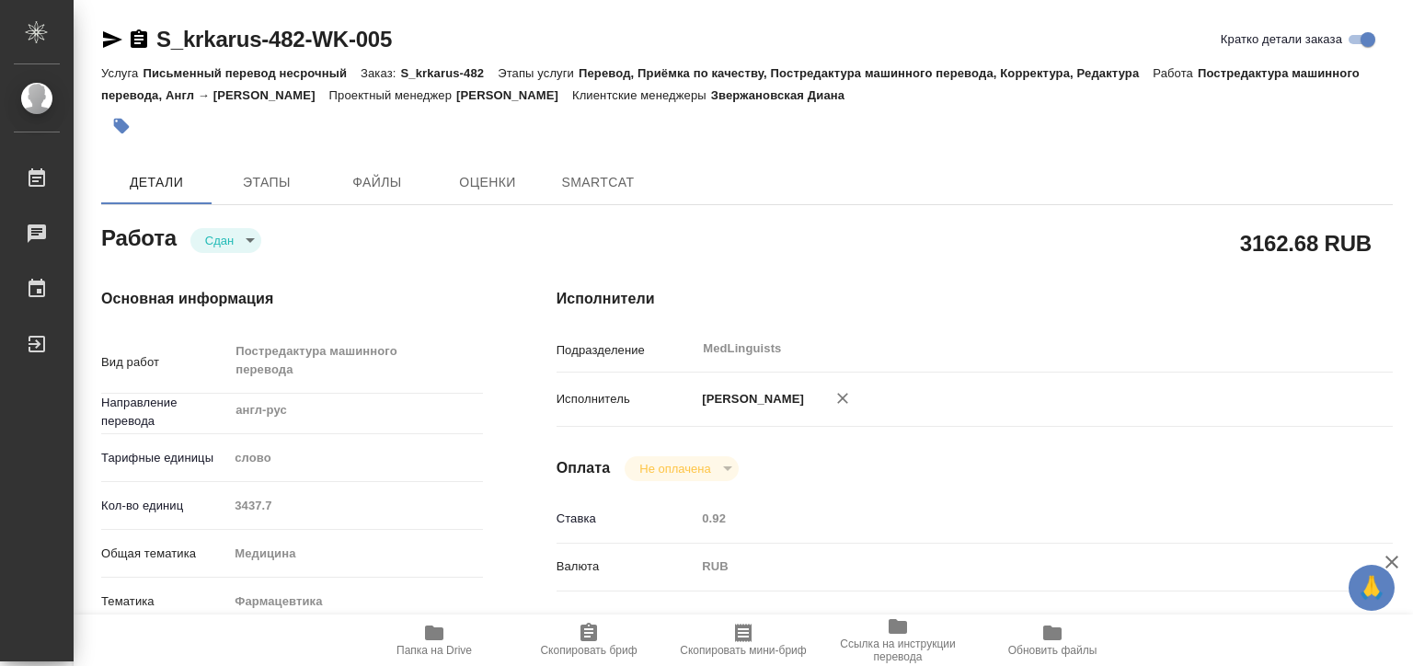
type textarea "x"
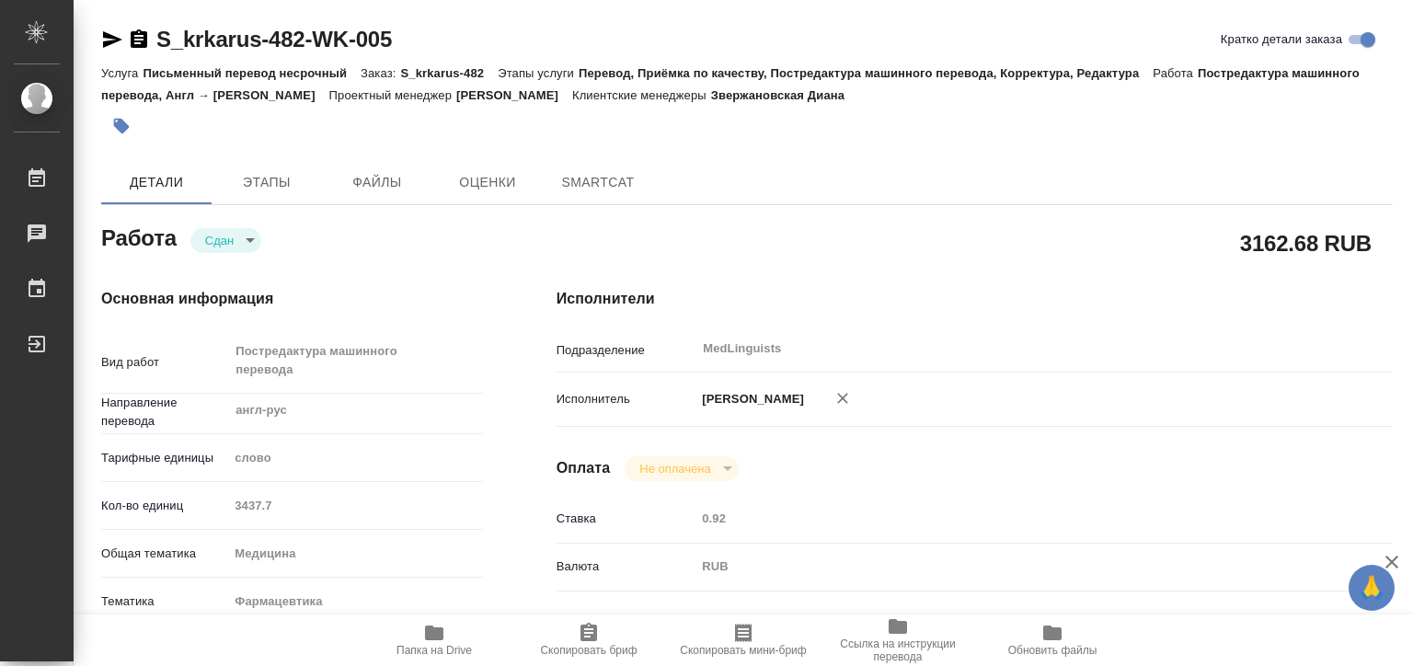
type textarea "x"
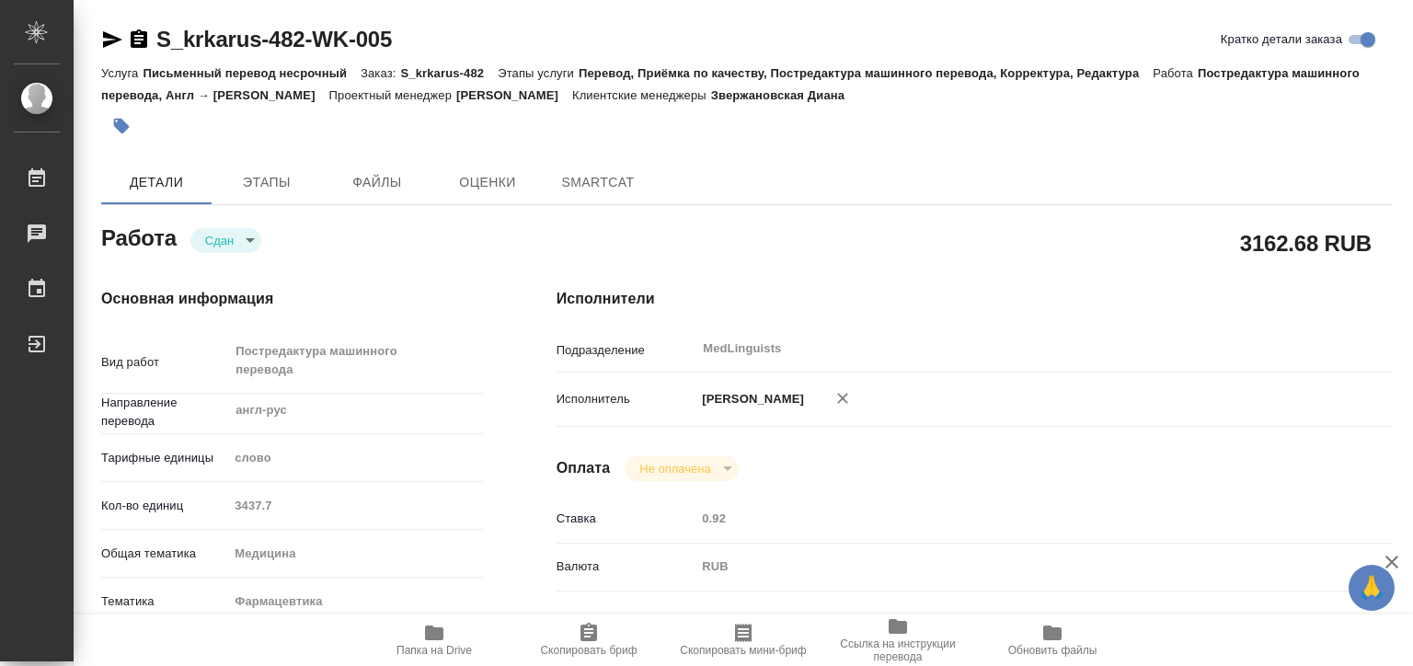
type textarea "x"
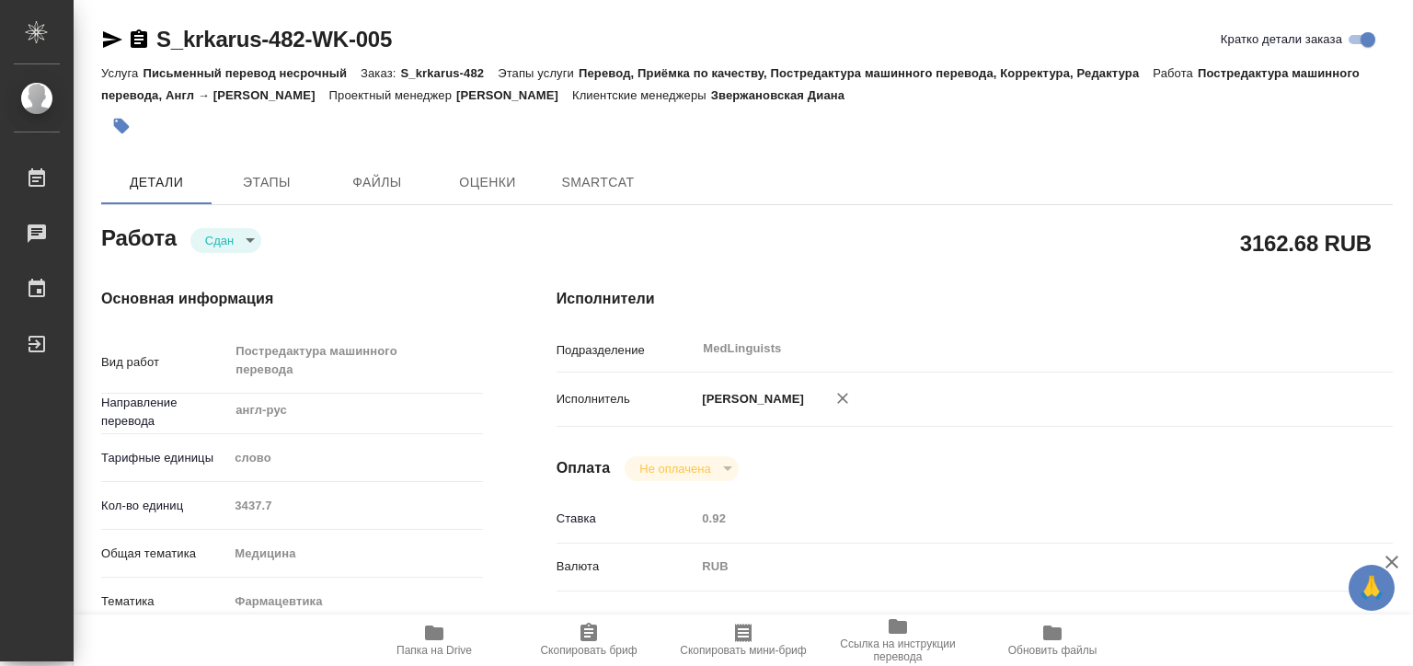
type textarea "x"
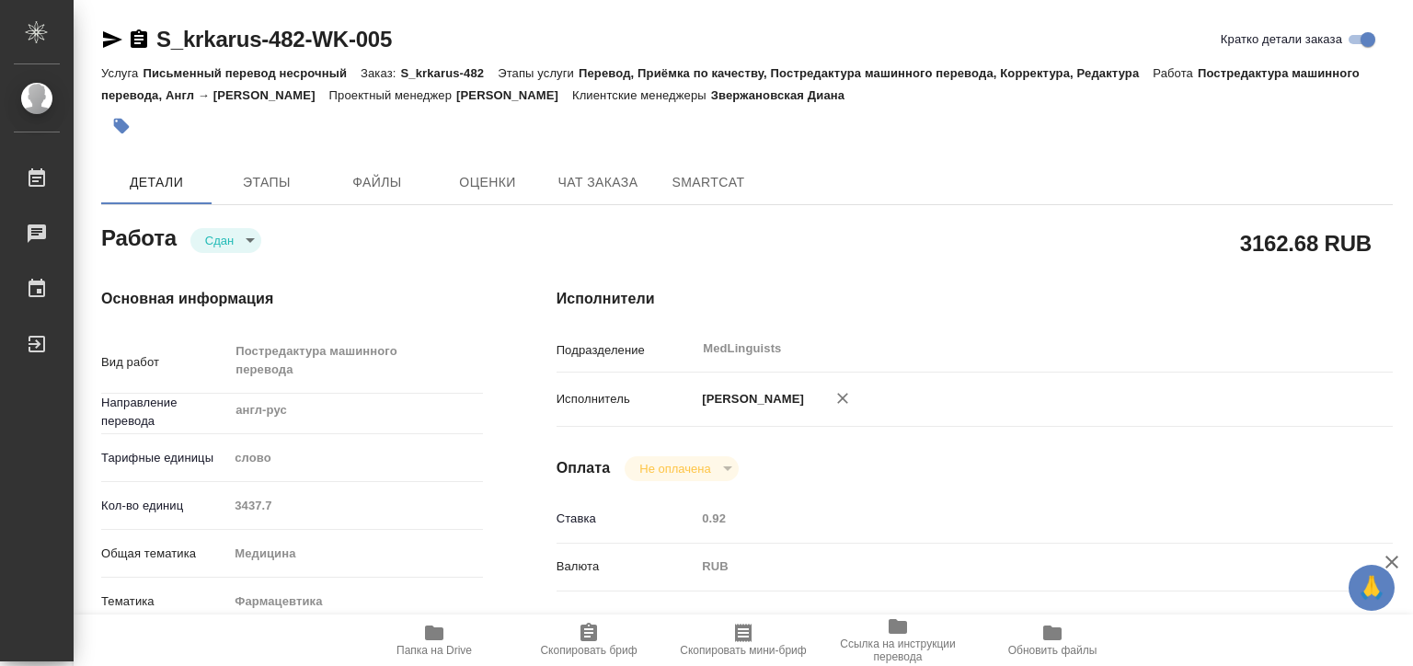
type textarea "x"
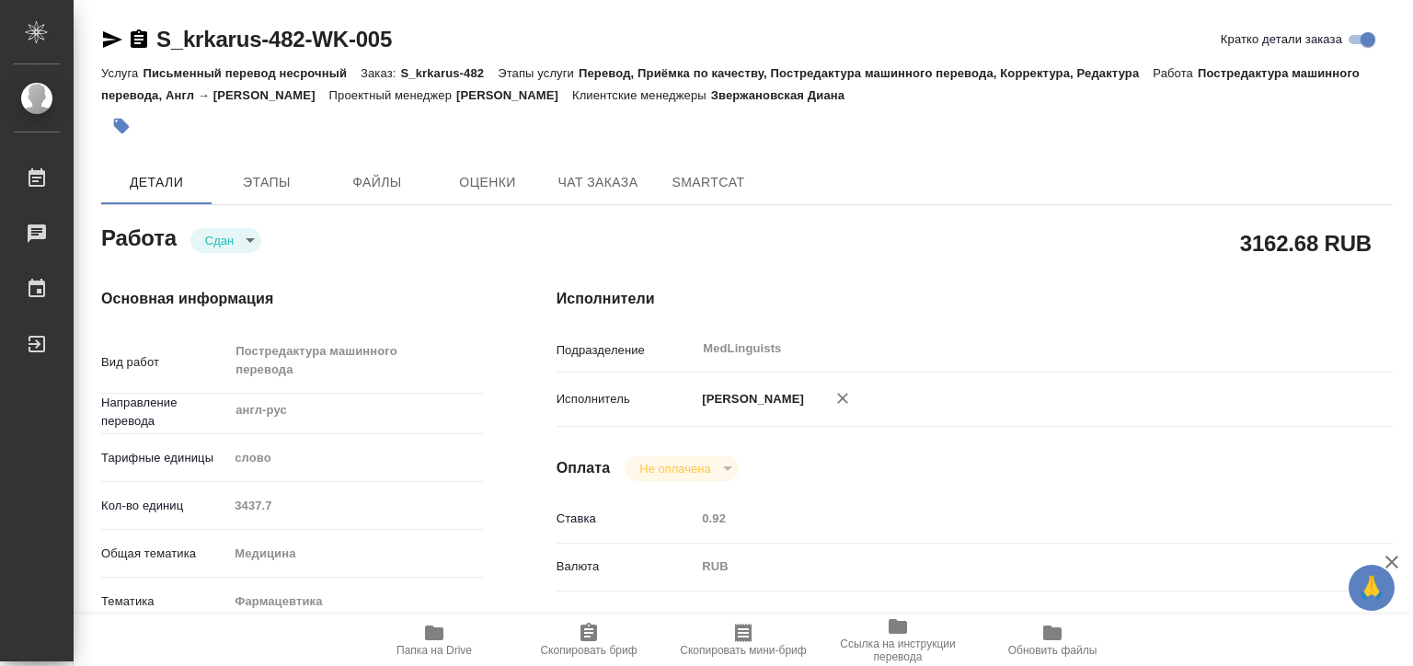
type textarea "x"
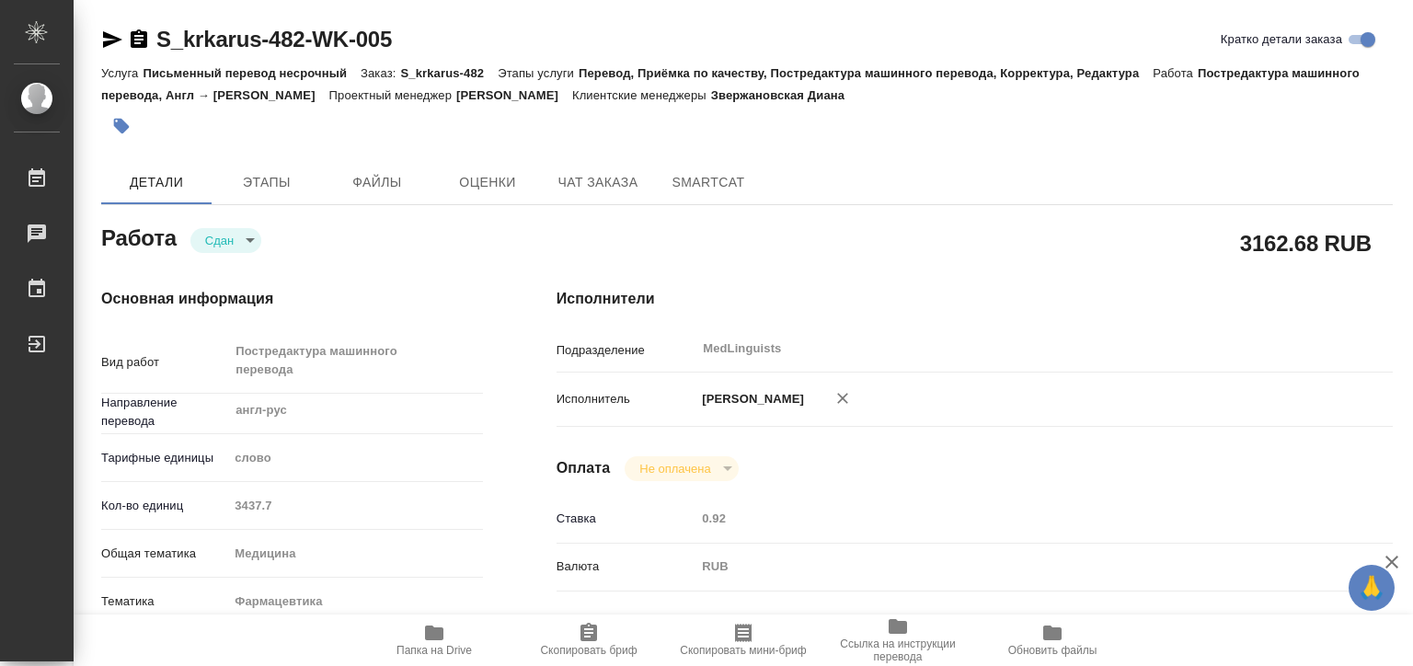
type textarea "x"
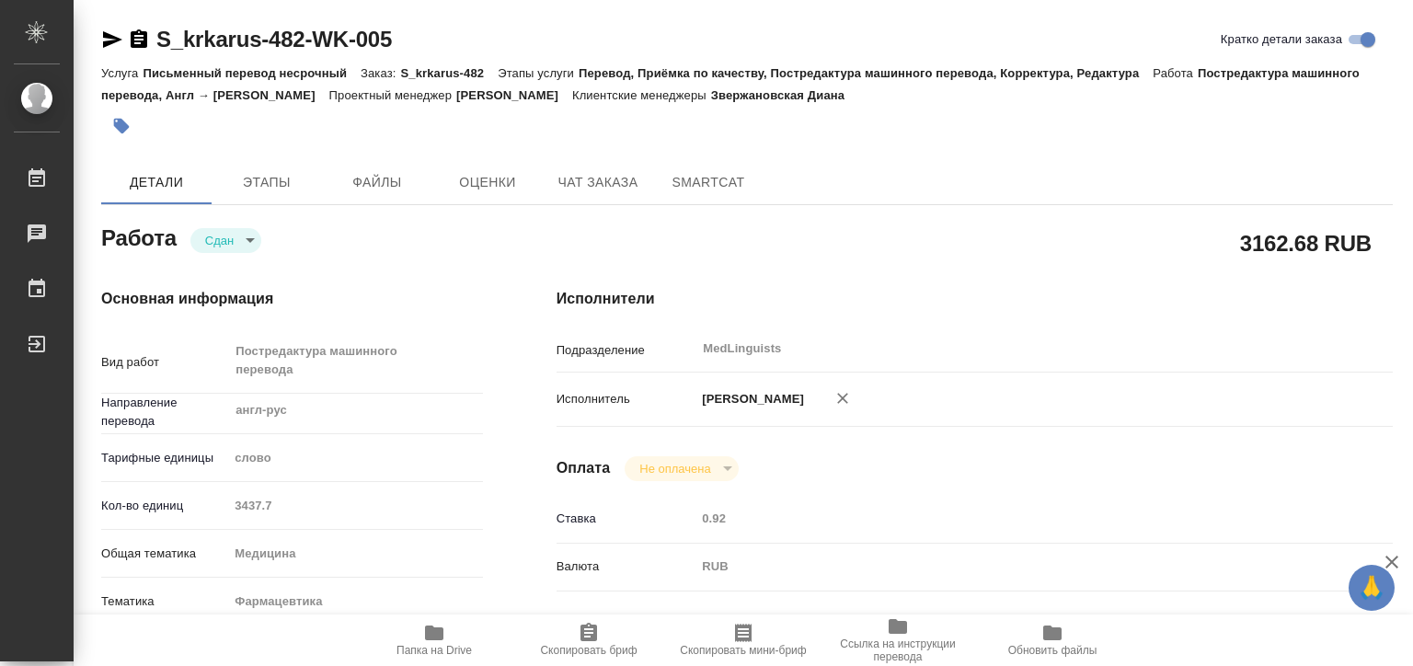
type textarea "x"
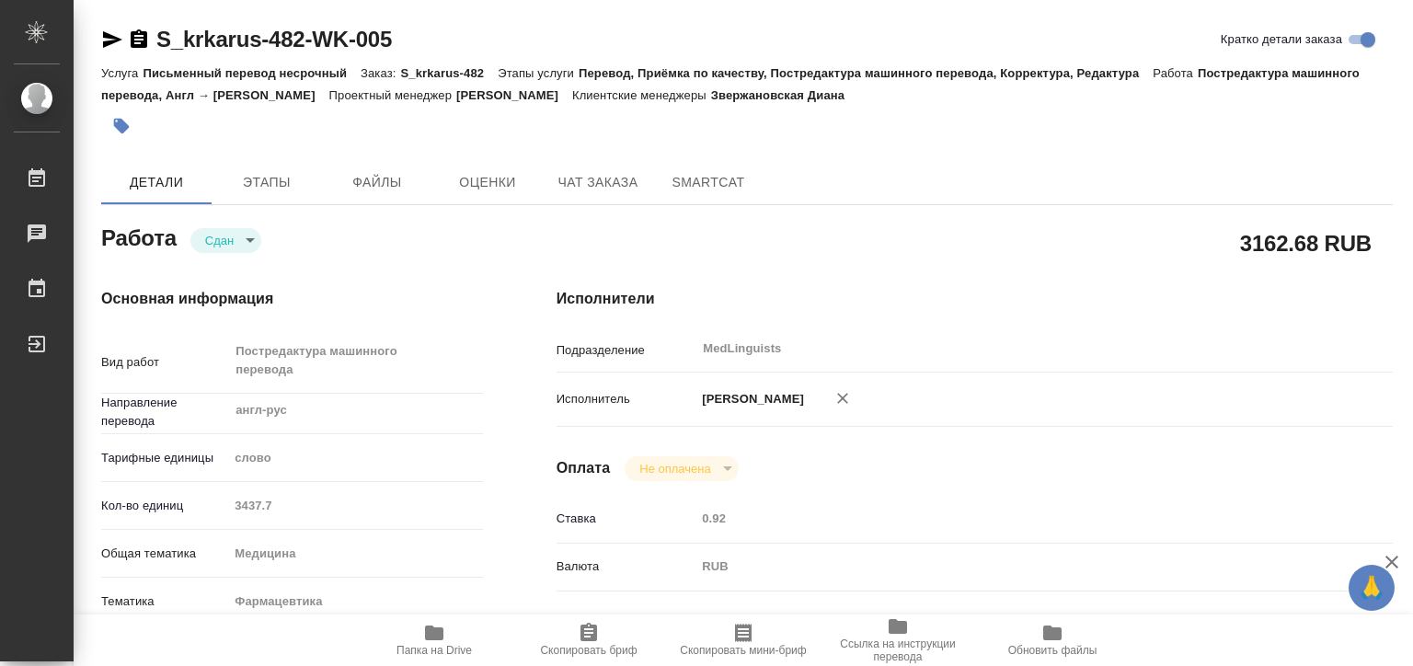
click at [213, 501] on div "Кол-во единиц 3437.7" at bounding box center [292, 506] width 382 height 32
type textarea "x"
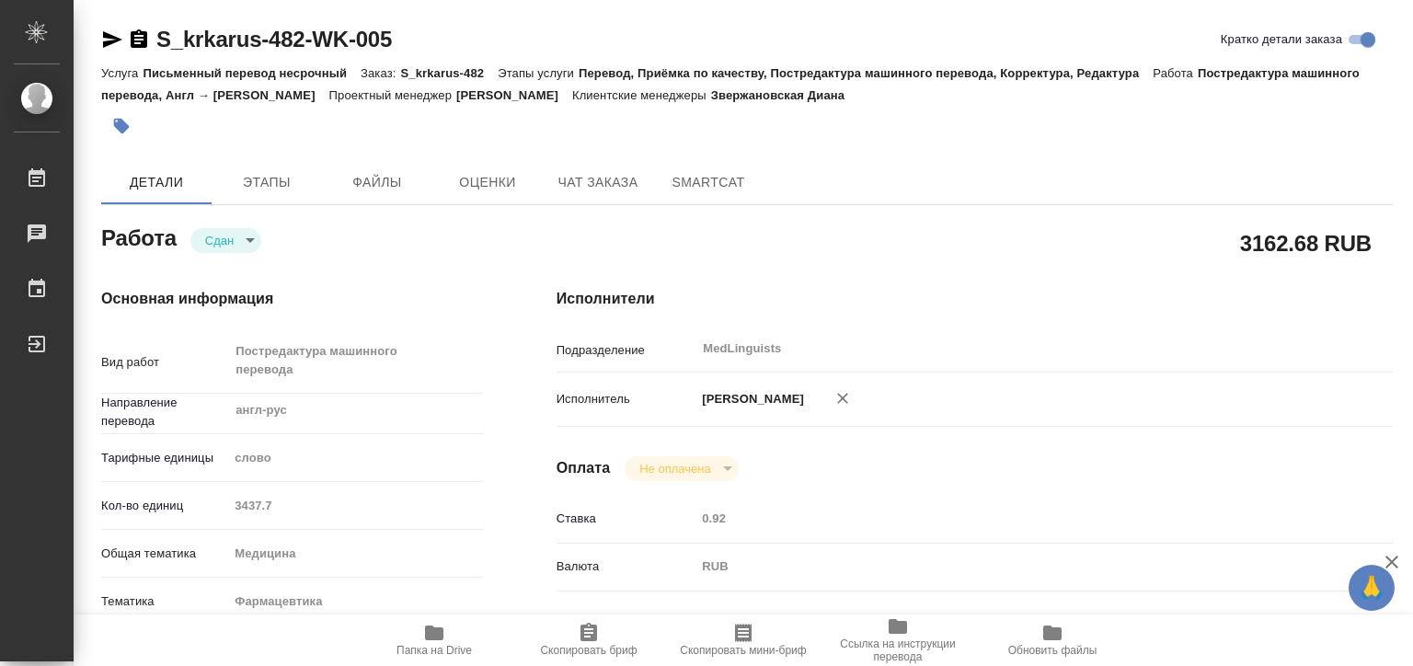
type textarea "x"
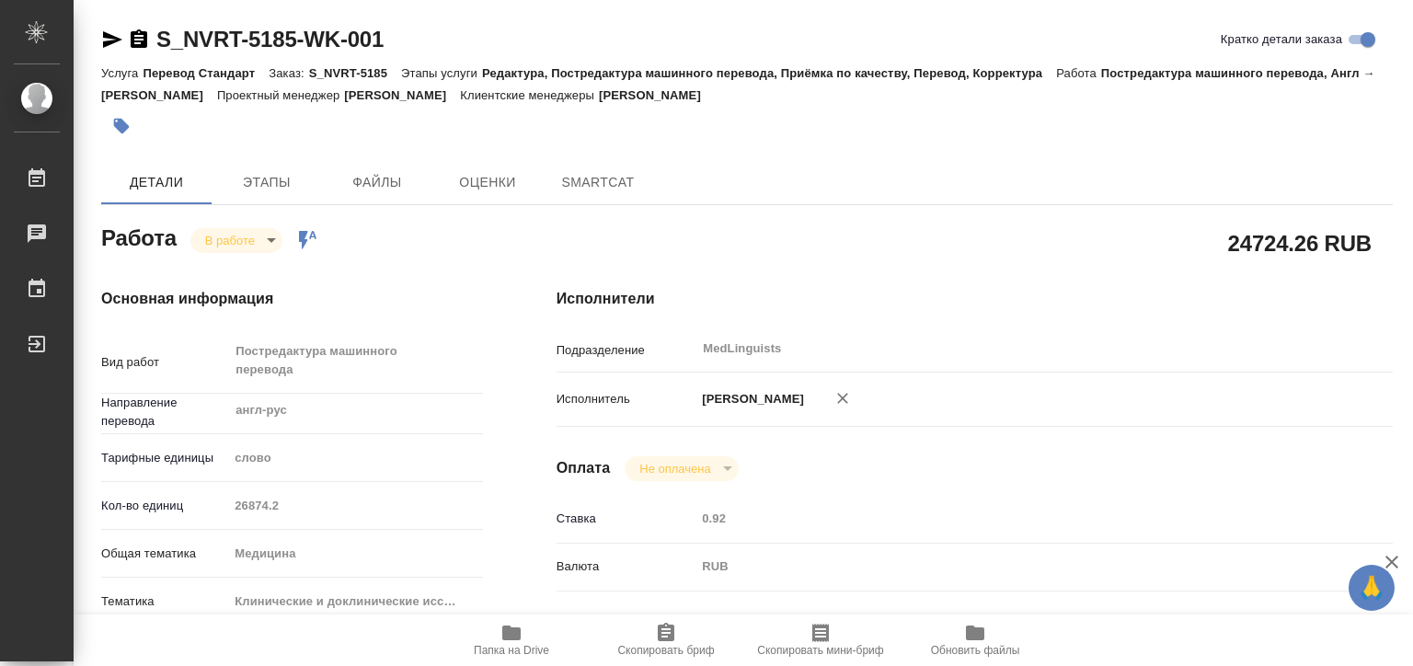
type textarea "x"
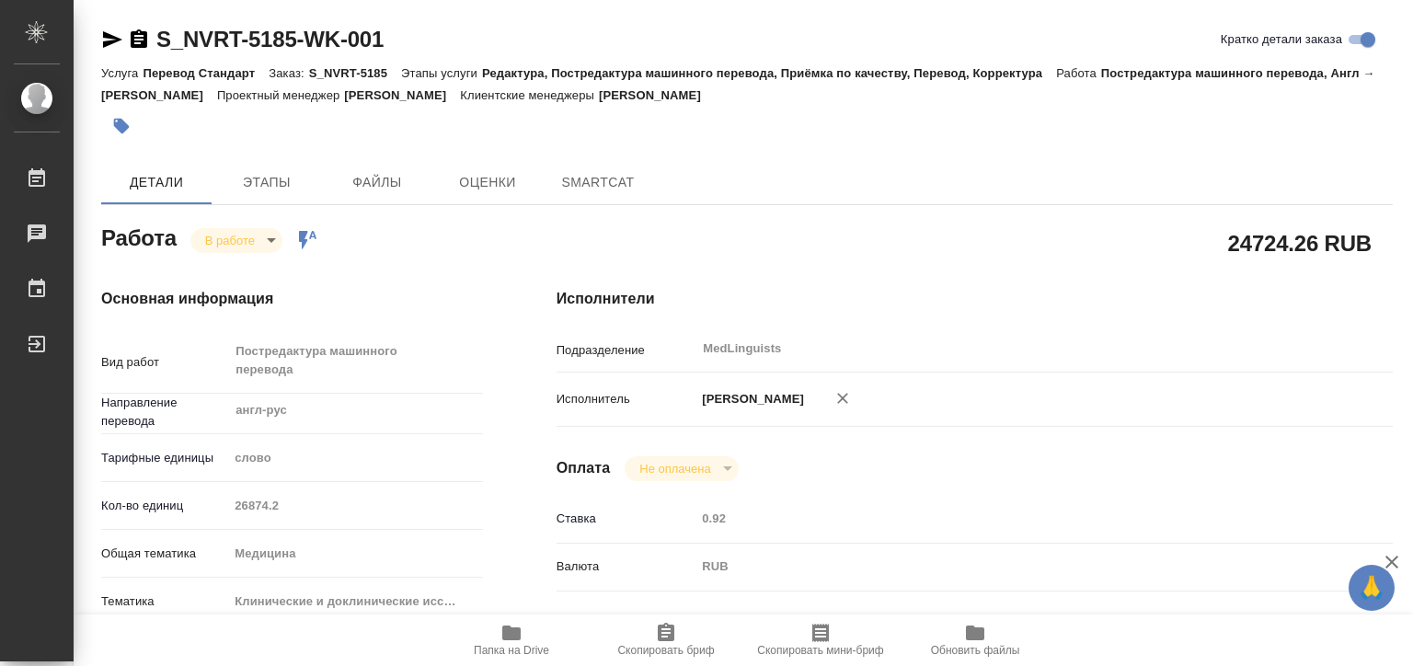
type textarea "x"
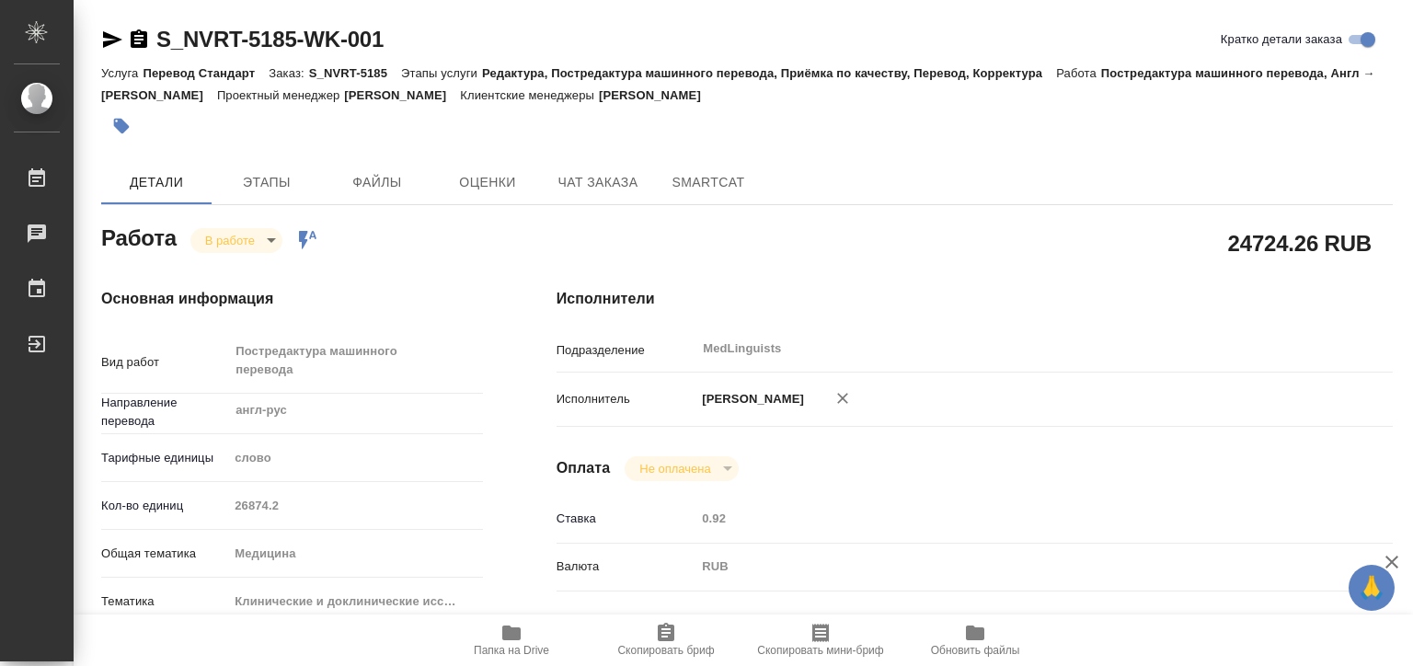
type textarea "x"
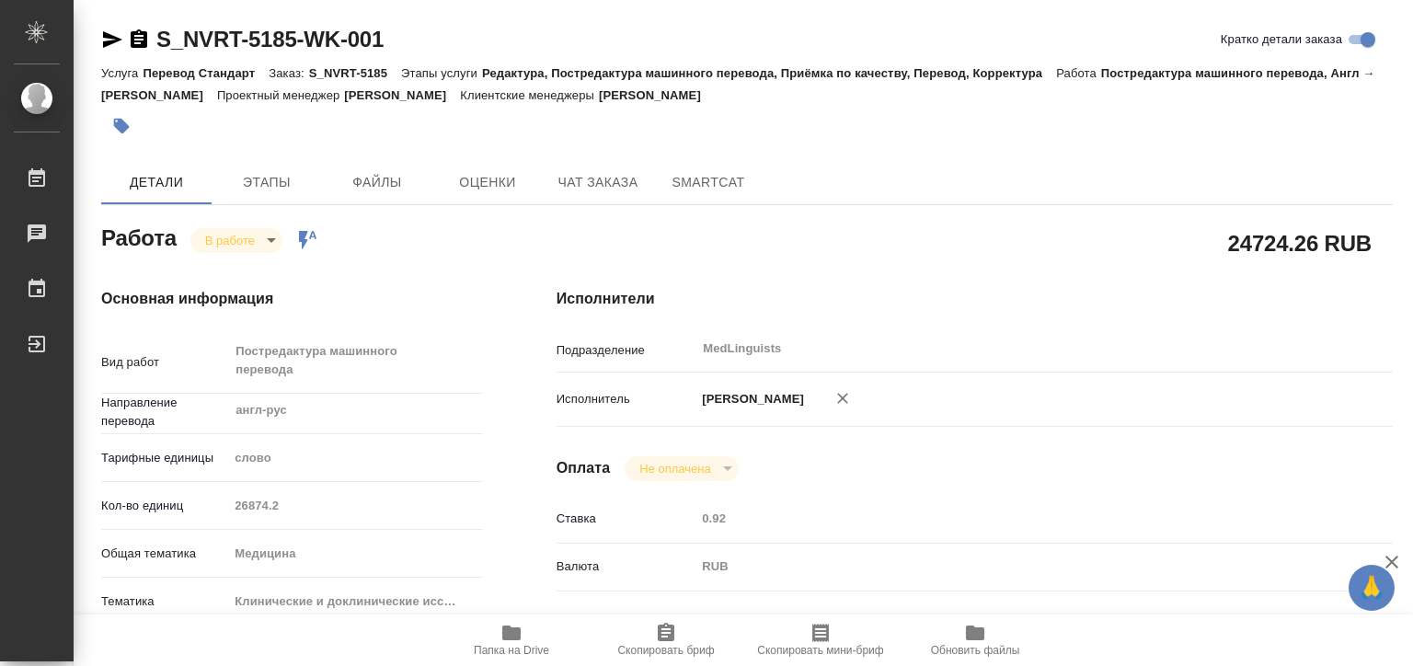
type textarea "x"
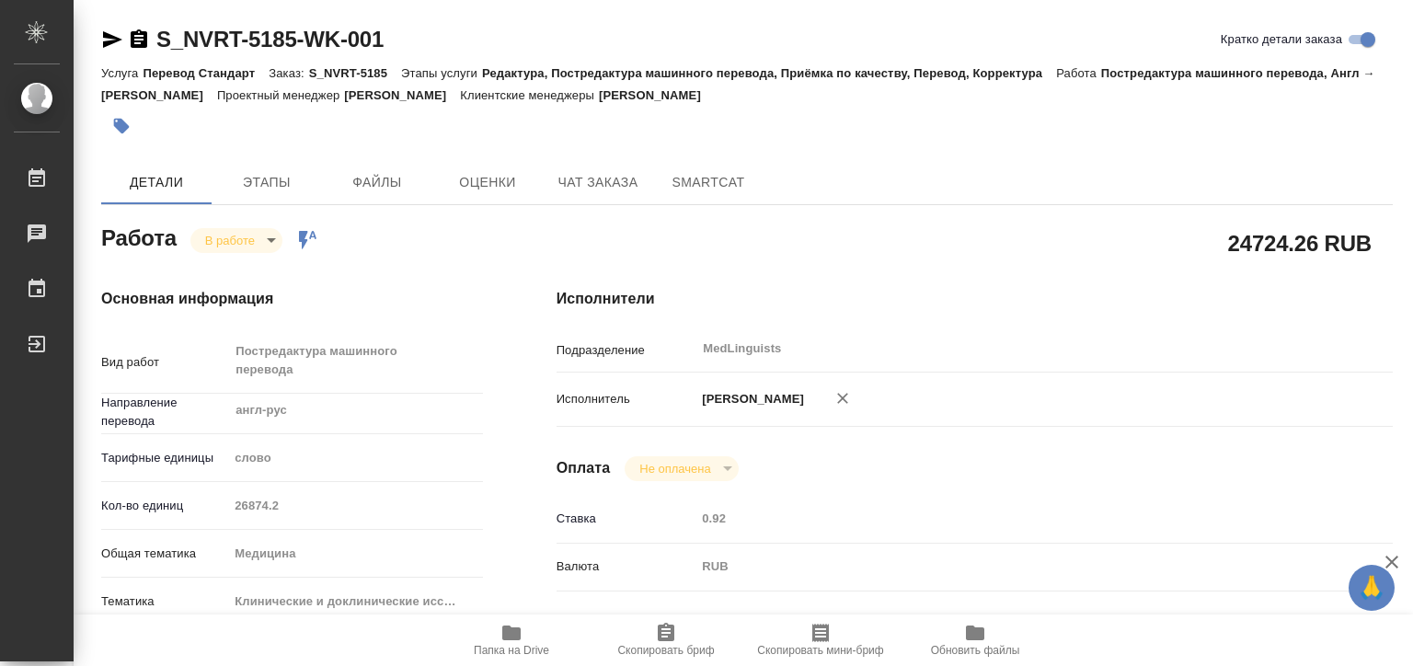
type textarea "x"
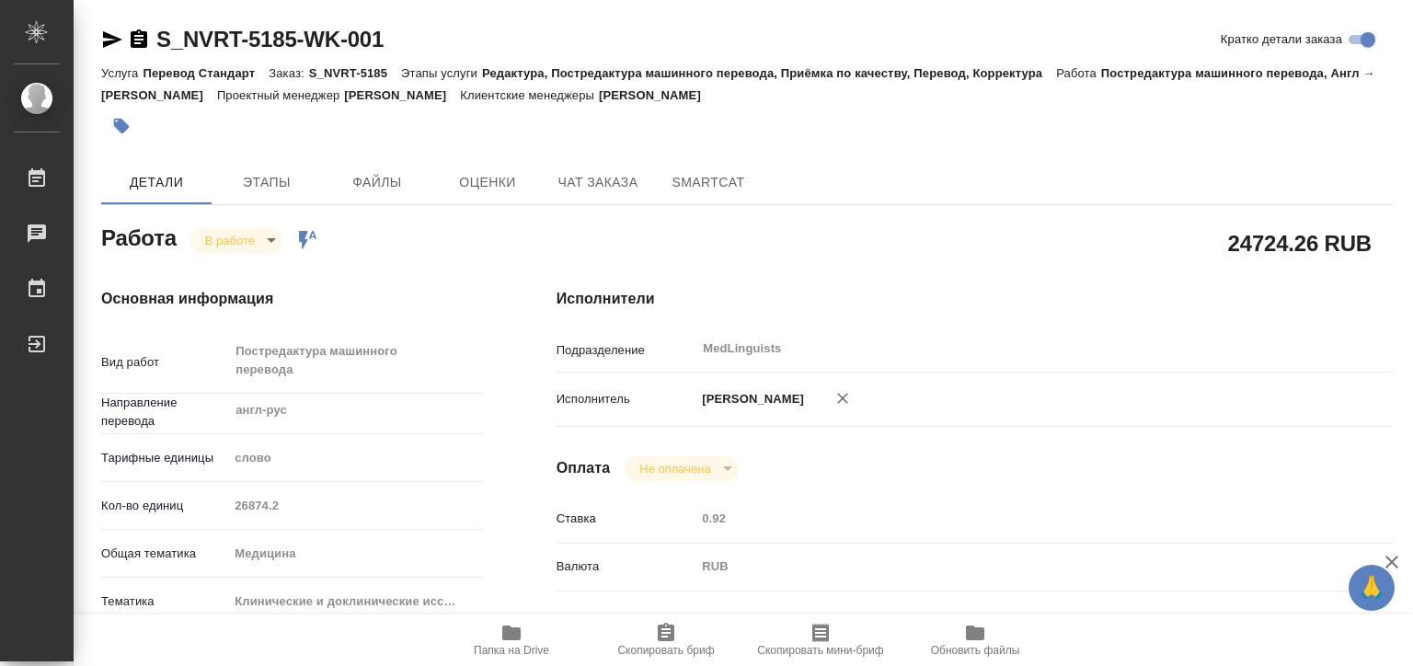
type textarea "x"
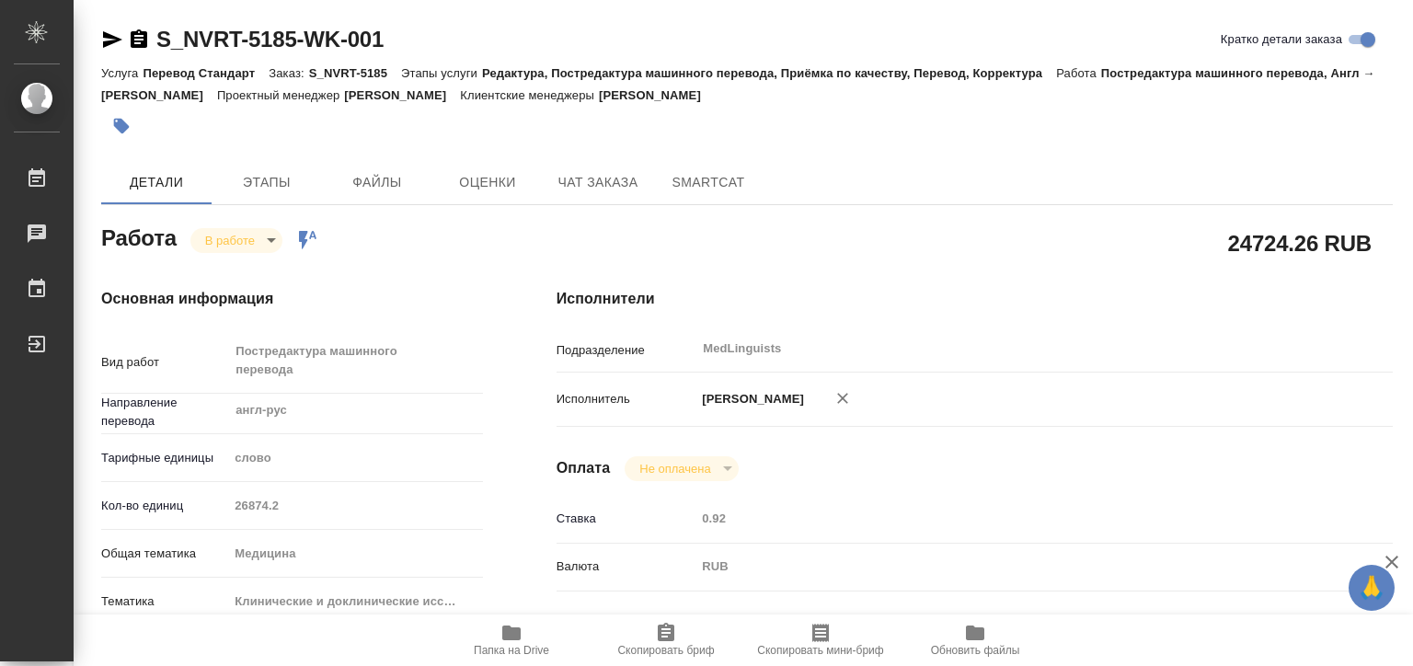
type textarea "x"
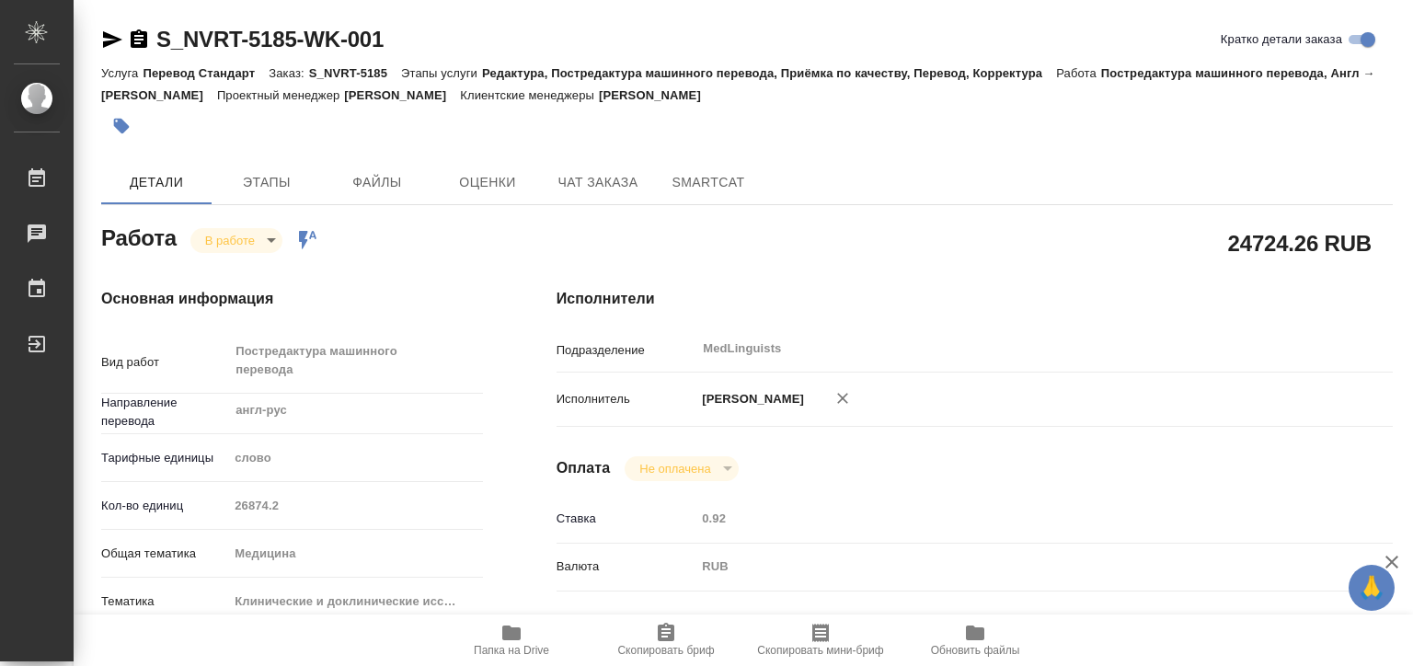
click at [506, 637] on icon "button" at bounding box center [511, 633] width 18 height 15
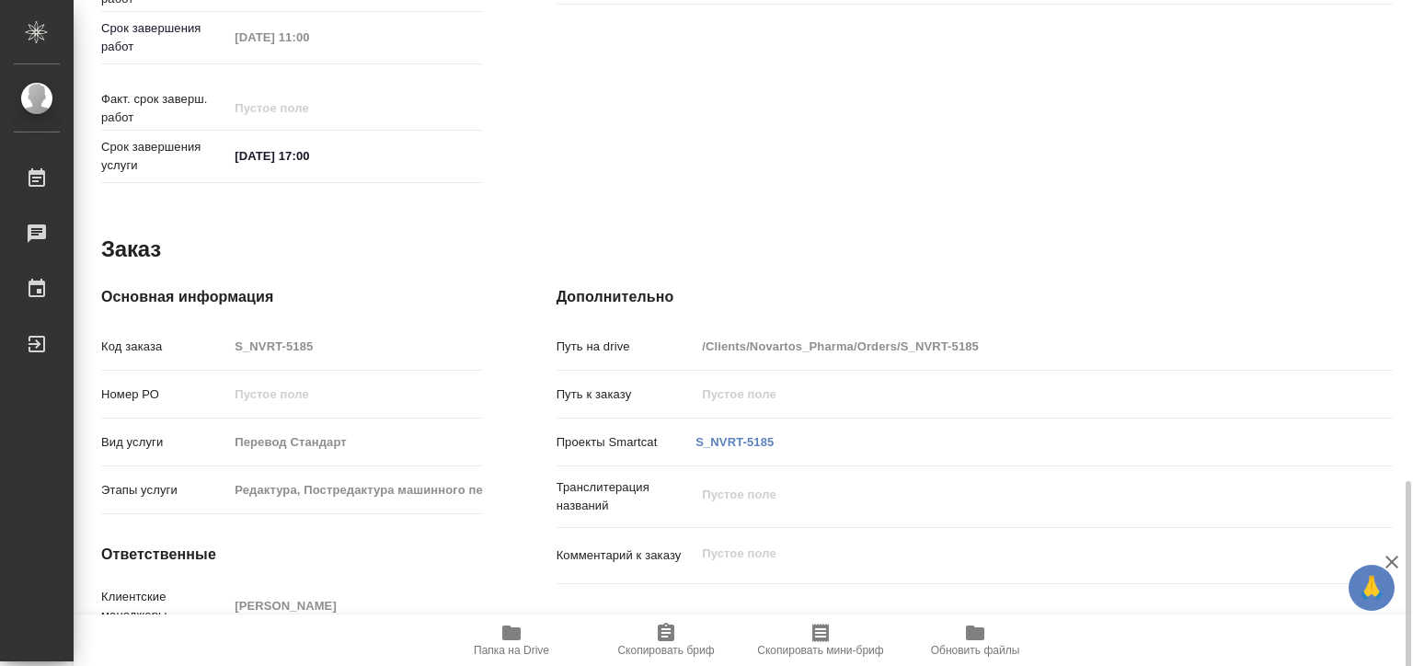
scroll to position [922, 0]
